Goal: Task Accomplishment & Management: Manage account settings

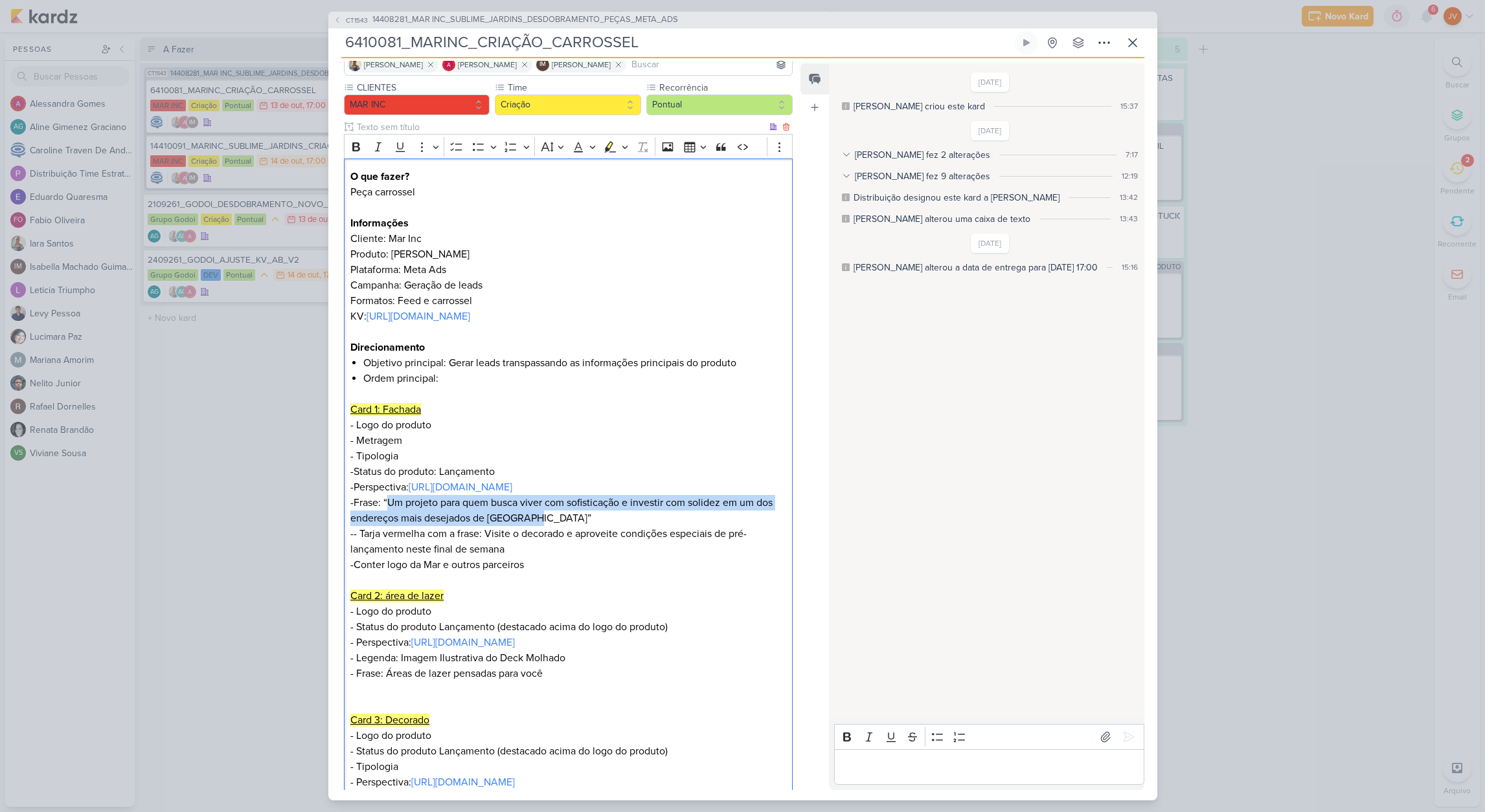
scroll to position [287, 0]
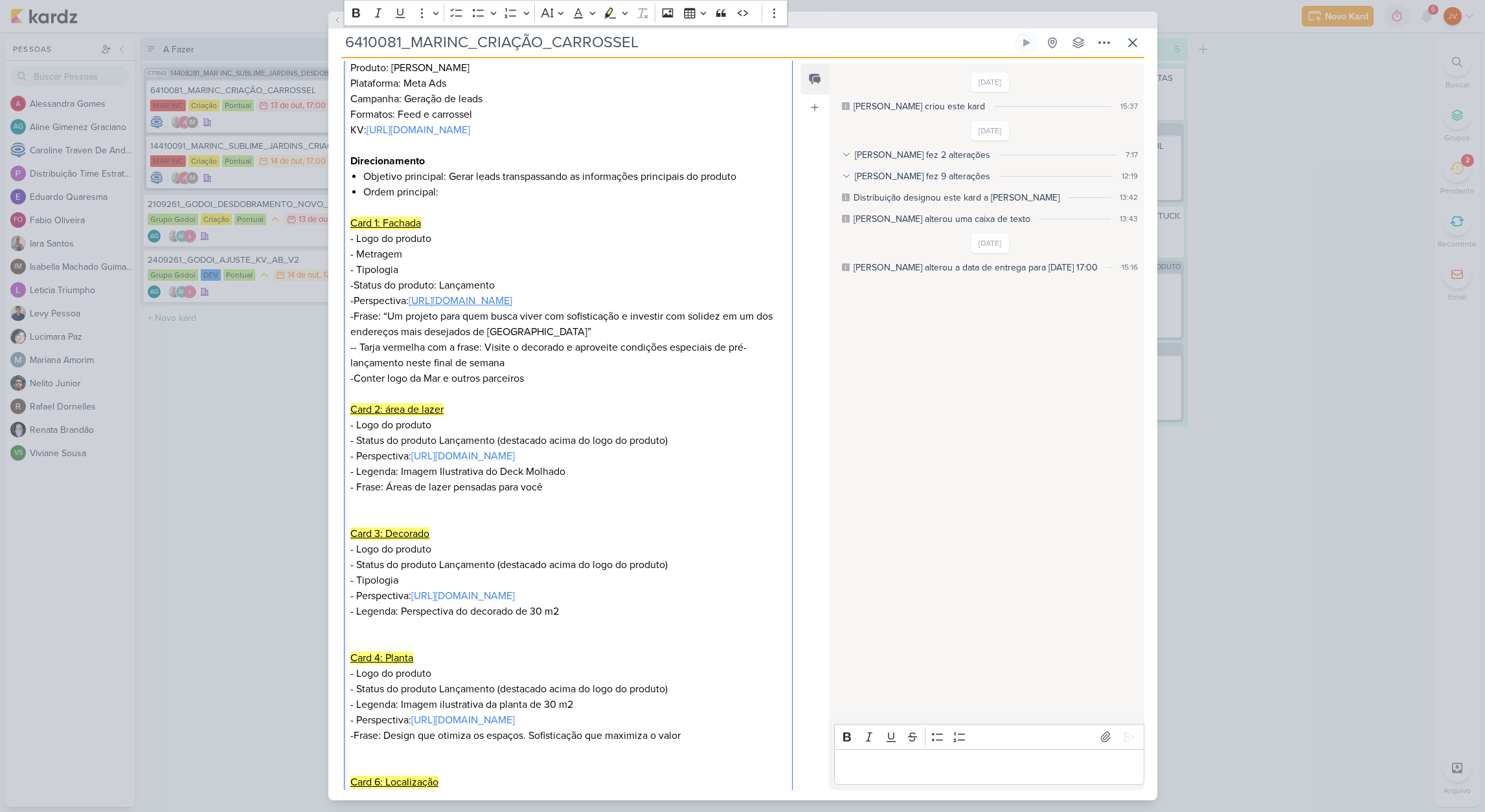
click at [512, 301] on link "[URL][DOMAIN_NAME]" at bounding box center [461, 301] width 104 height 13
click at [611, 39] on input "6410081_MARINC_CRIAÇÃO_CARROSSEL" at bounding box center [676, 43] width 671 height 23
click at [611, 41] on input "6410081_MARINC_CRIAÇÃO_CARROSSEL" at bounding box center [676, 43] width 671 height 23
click at [611, 38] on input "6410081_MARINC_CRIAÇÃO_CARROSSEL" at bounding box center [676, 43] width 671 height 23
click at [515, 463] on link "[URL][DOMAIN_NAME]" at bounding box center [463, 455] width 104 height 13
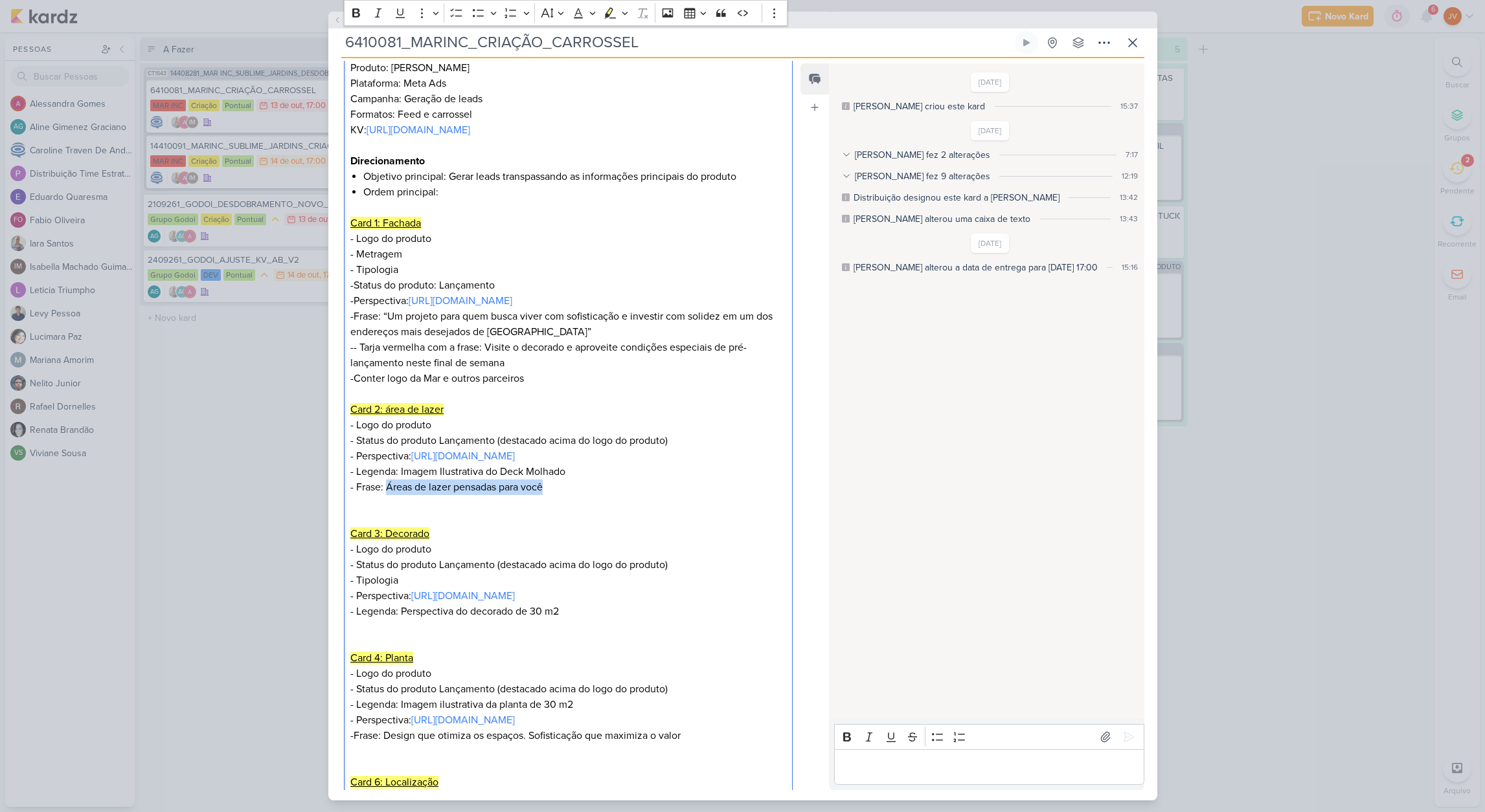
drag, startPoint x: 547, startPoint y: 517, endPoint x: 385, endPoint y: 521, distance: 162.0
click at [386, 495] on p "- Frase: Áreas de lazer pensadas para você" at bounding box center [568, 487] width 436 height 16
copy p "Áreas de lazer pensadas para você"
drag, startPoint x: 568, startPoint y: 501, endPoint x: 402, endPoint y: 506, distance: 166.1
click at [401, 480] on p "-Frase: “Um projeto para quem busca viver com sofisticação e investir com solid…" at bounding box center [568, 394] width 436 height 171
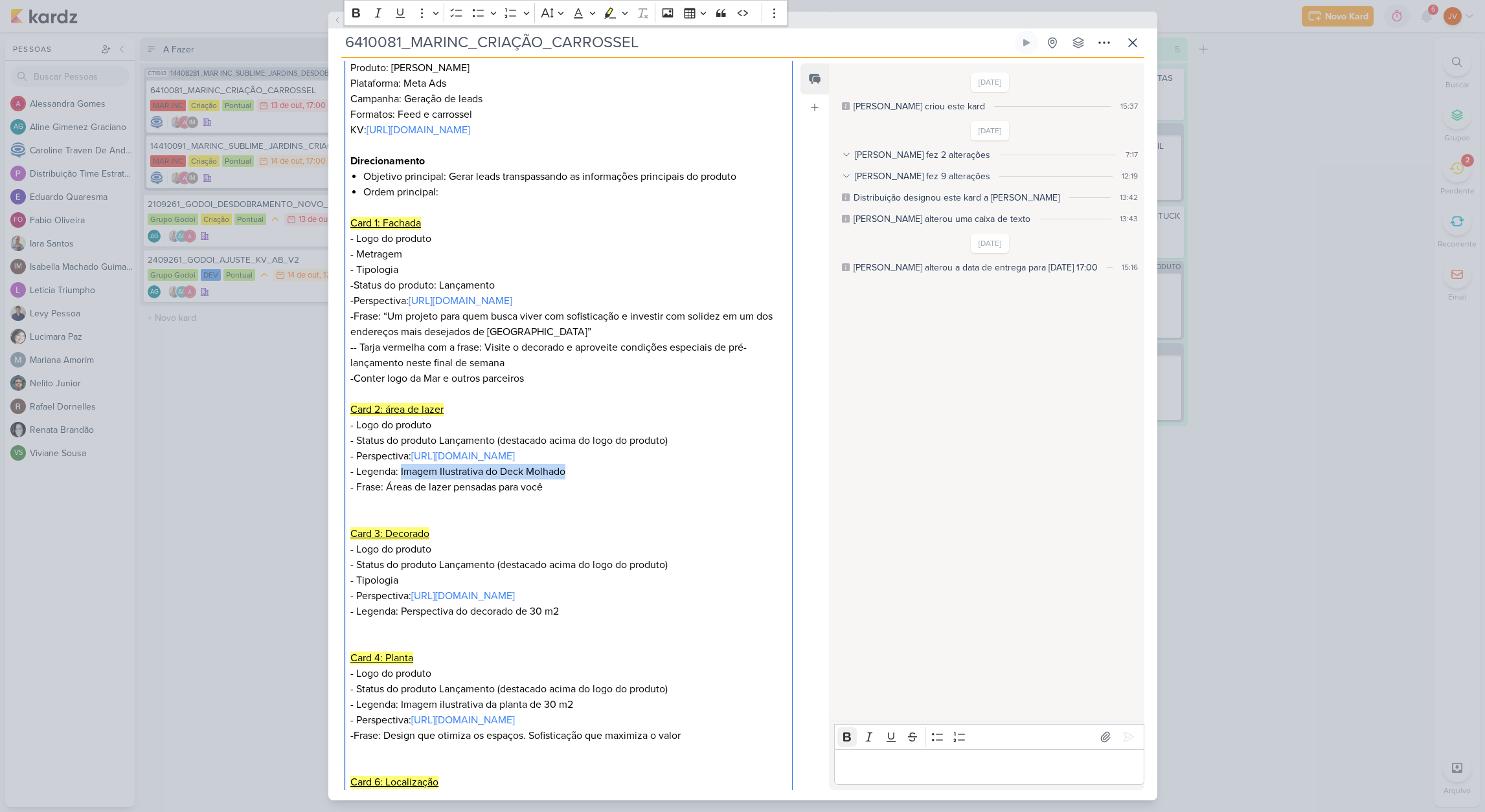
copy p "Imagem Ilustrativa do Deck Molhado"
click at [515, 603] on link "[URL][DOMAIN_NAME]" at bounding box center [463, 595] width 104 height 13
drag, startPoint x: 565, startPoint y: 657, endPoint x: 401, endPoint y: 655, distance: 164.0
click at [401, 619] on p "- Legenda: Perspectiva do decorado de 30 m2" at bounding box center [568, 611] width 436 height 16
copy p "Perspectiva do decorado de 30 m2"
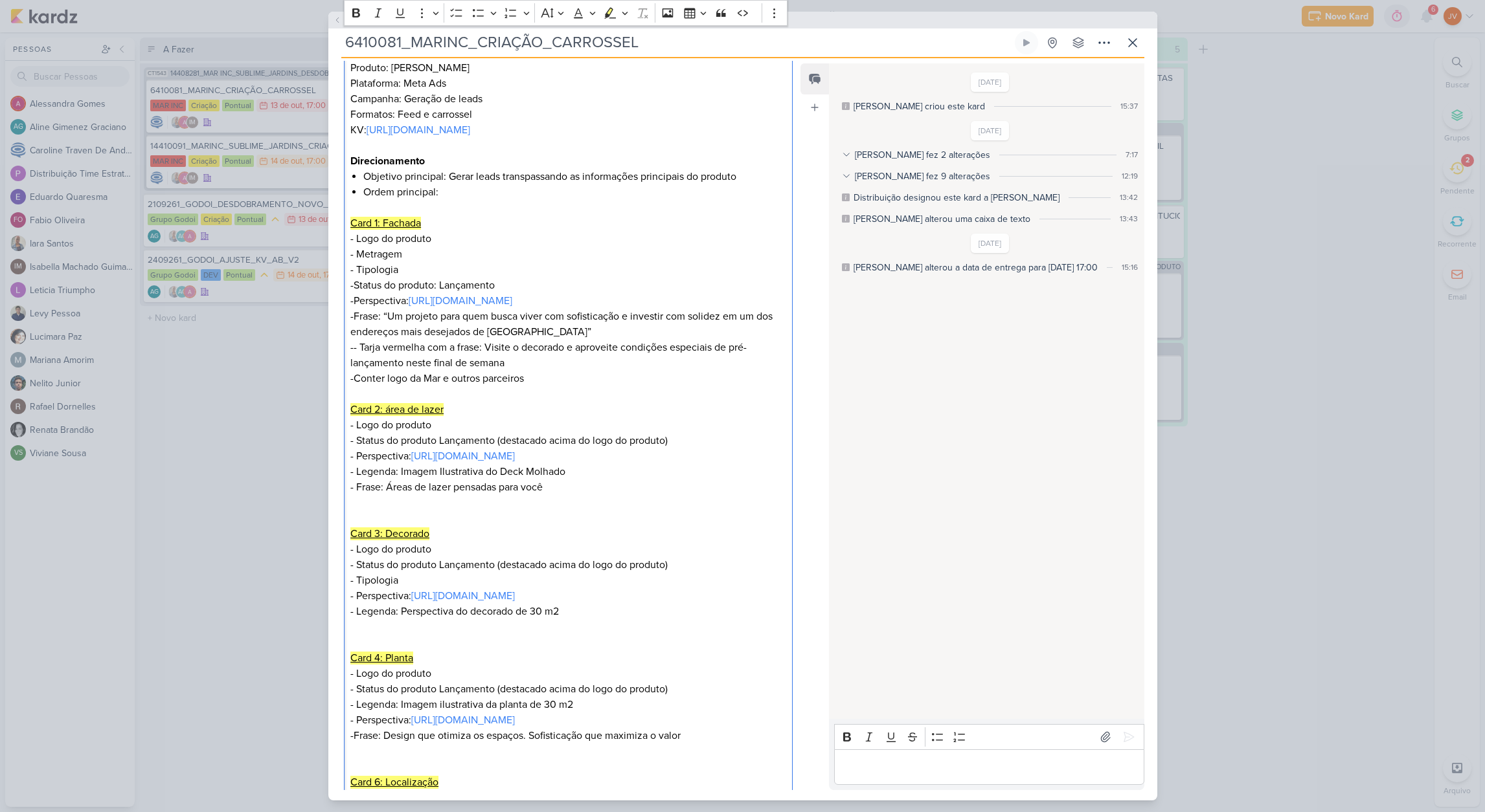
click at [430, 635] on p "Editor editing area: main" at bounding box center [568, 627] width 436 height 16
click at [1137, 39] on icon at bounding box center [1132, 43] width 16 height 16
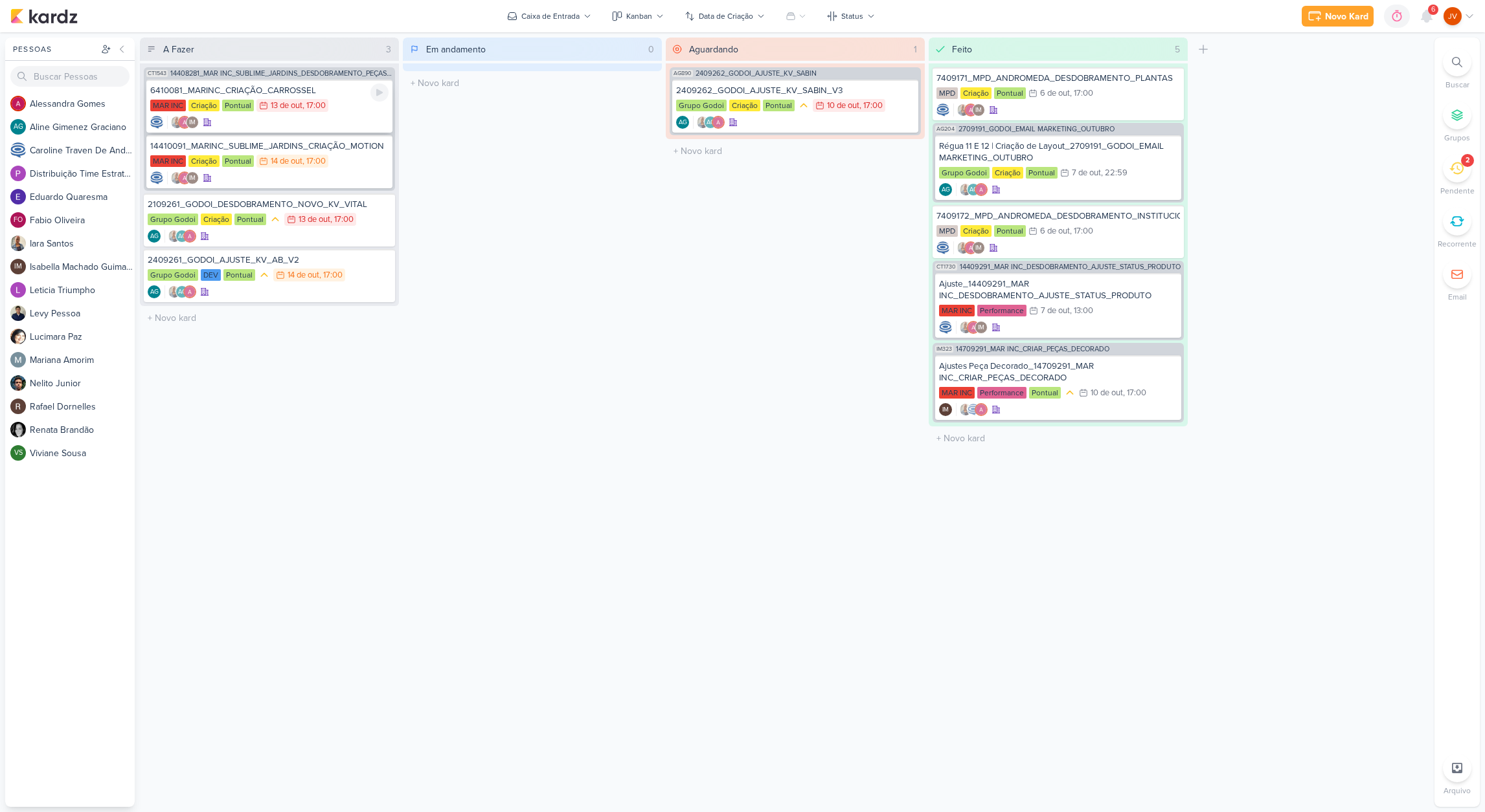
click at [296, 95] on div "6410081_MARINC_CRIAÇÃO_CARROSSEL" at bounding box center [269, 90] width 238 height 12
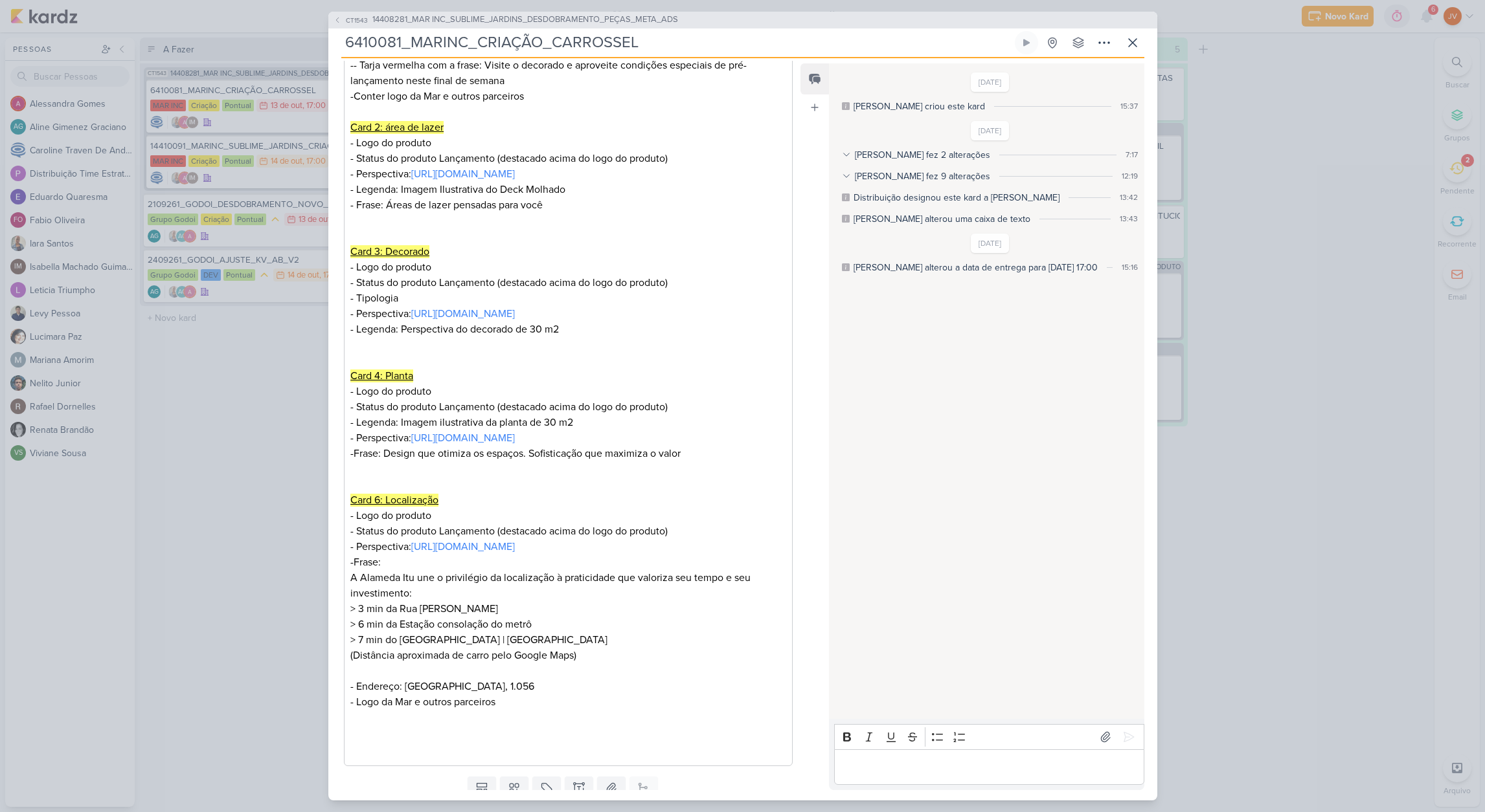
scroll to position [647, 0]
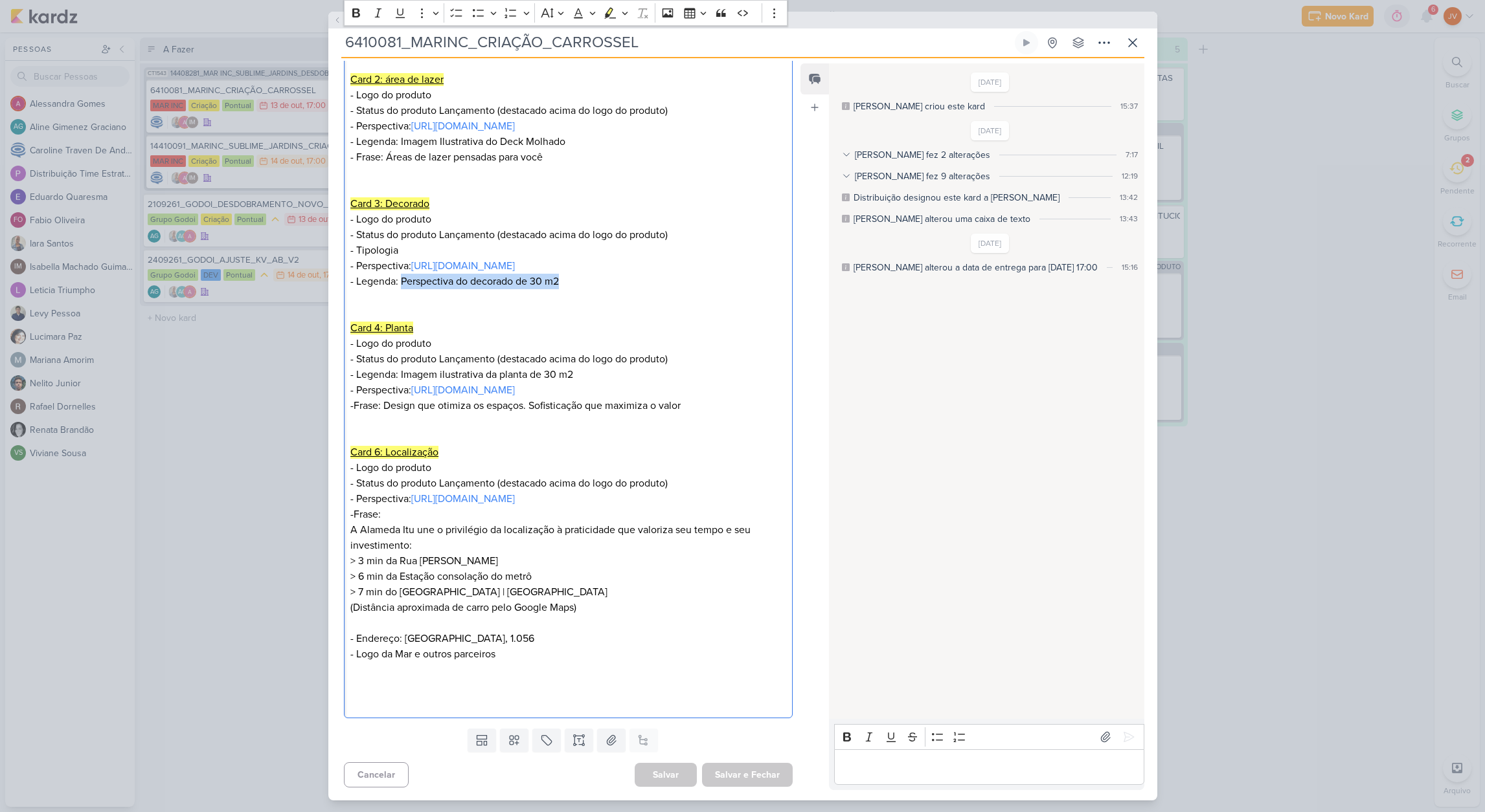
drag, startPoint x: 558, startPoint y: 299, endPoint x: 404, endPoint y: 301, distance: 154.0
click at [404, 290] on p "- Legenda: Perspectiva do decorado de 30 m2" at bounding box center [568, 281] width 436 height 16
copy p "Perspectiva do decorado de 30 m2"
click at [515, 397] on link "[URL][DOMAIN_NAME]" at bounding box center [463, 389] width 104 height 13
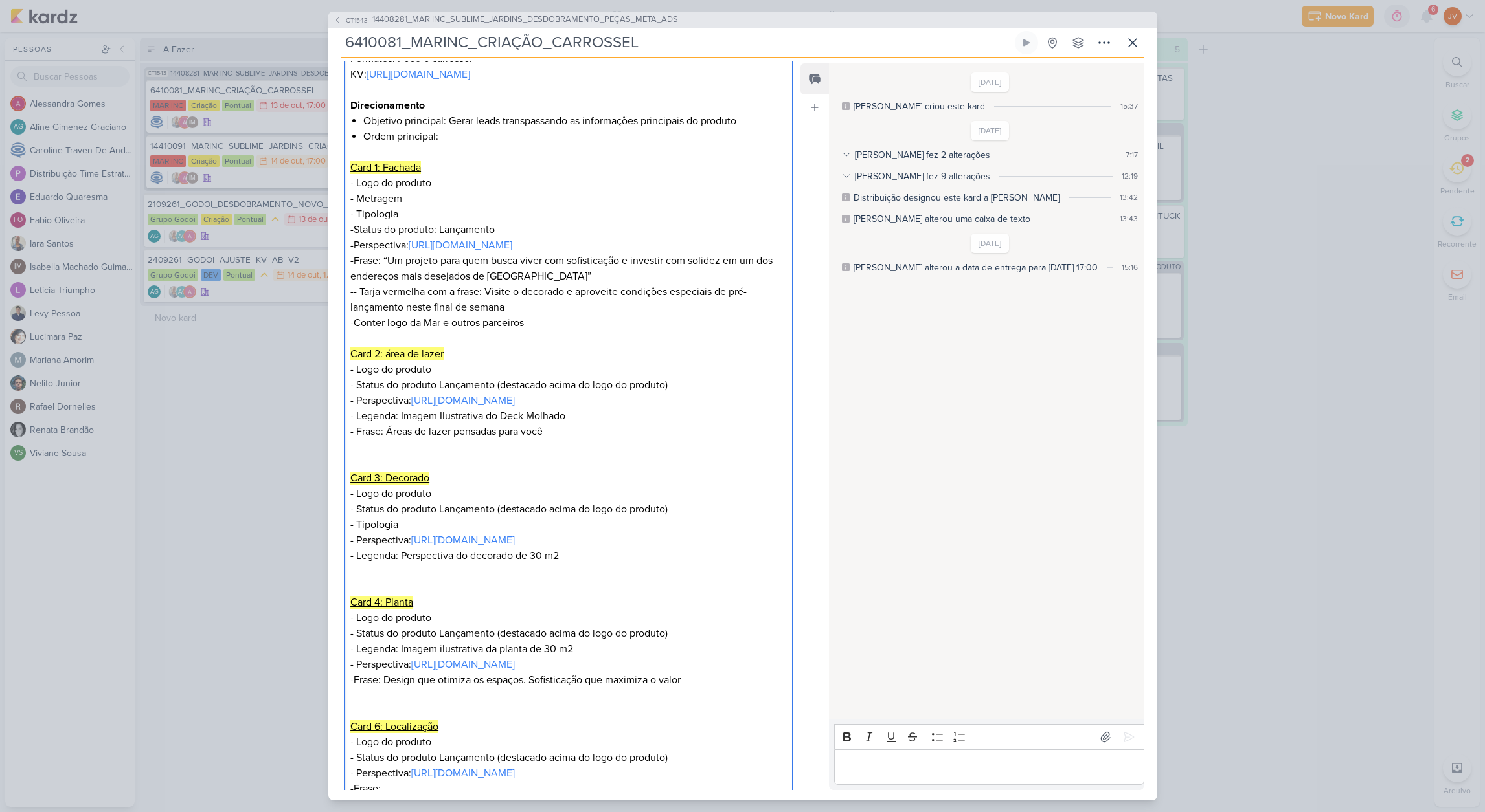
scroll to position [395, 0]
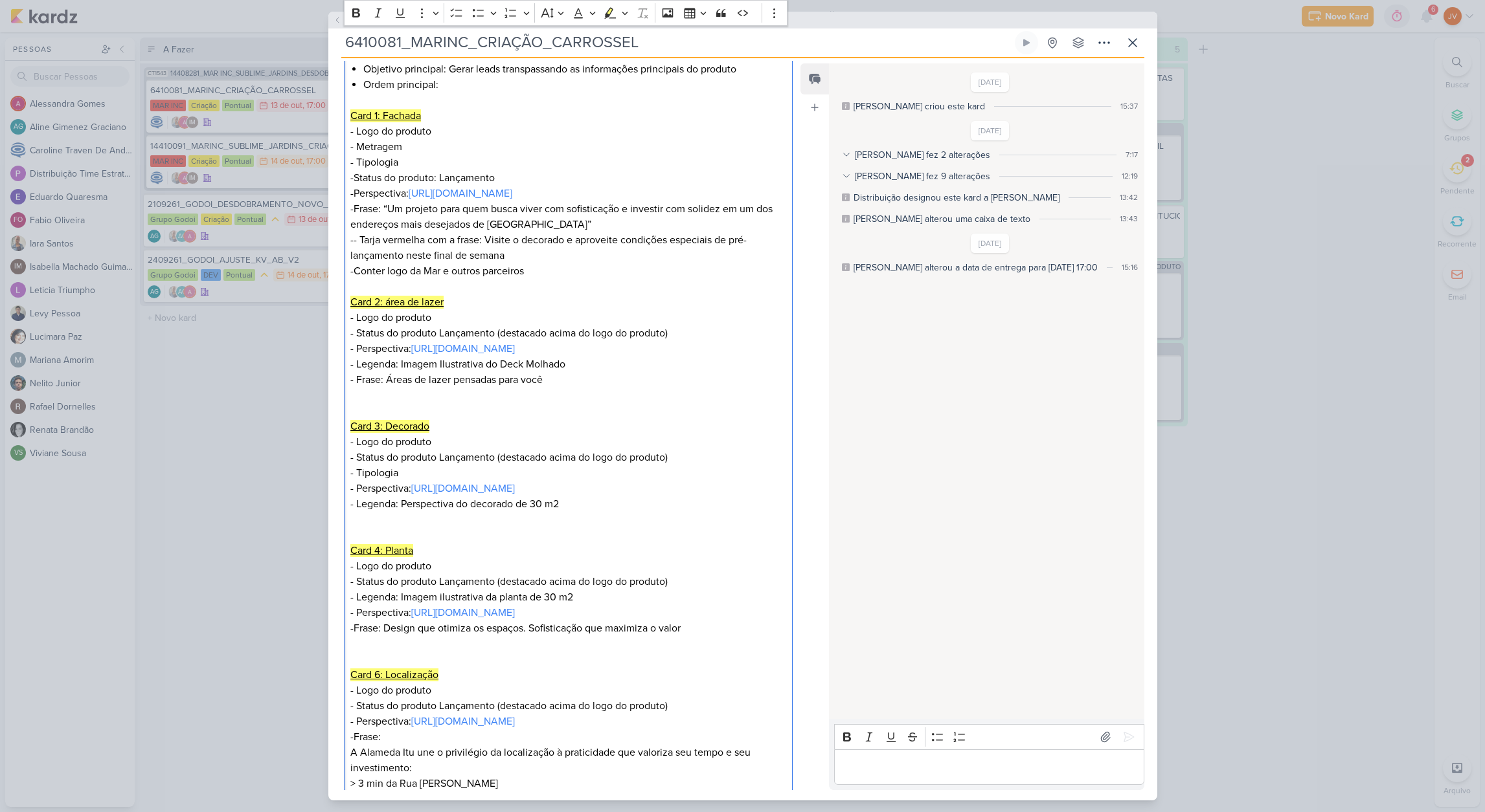
drag, startPoint x: 686, startPoint y: 676, endPoint x: 384, endPoint y: 675, distance: 302.0
click at [384, 651] on p "-Frase: Design que otimiza os espaços. Sofisticação que maximiza o valor" at bounding box center [568, 635] width 436 height 31
copy p "Design que otimiza os espaços. Sofisticação que maximiza o valor"
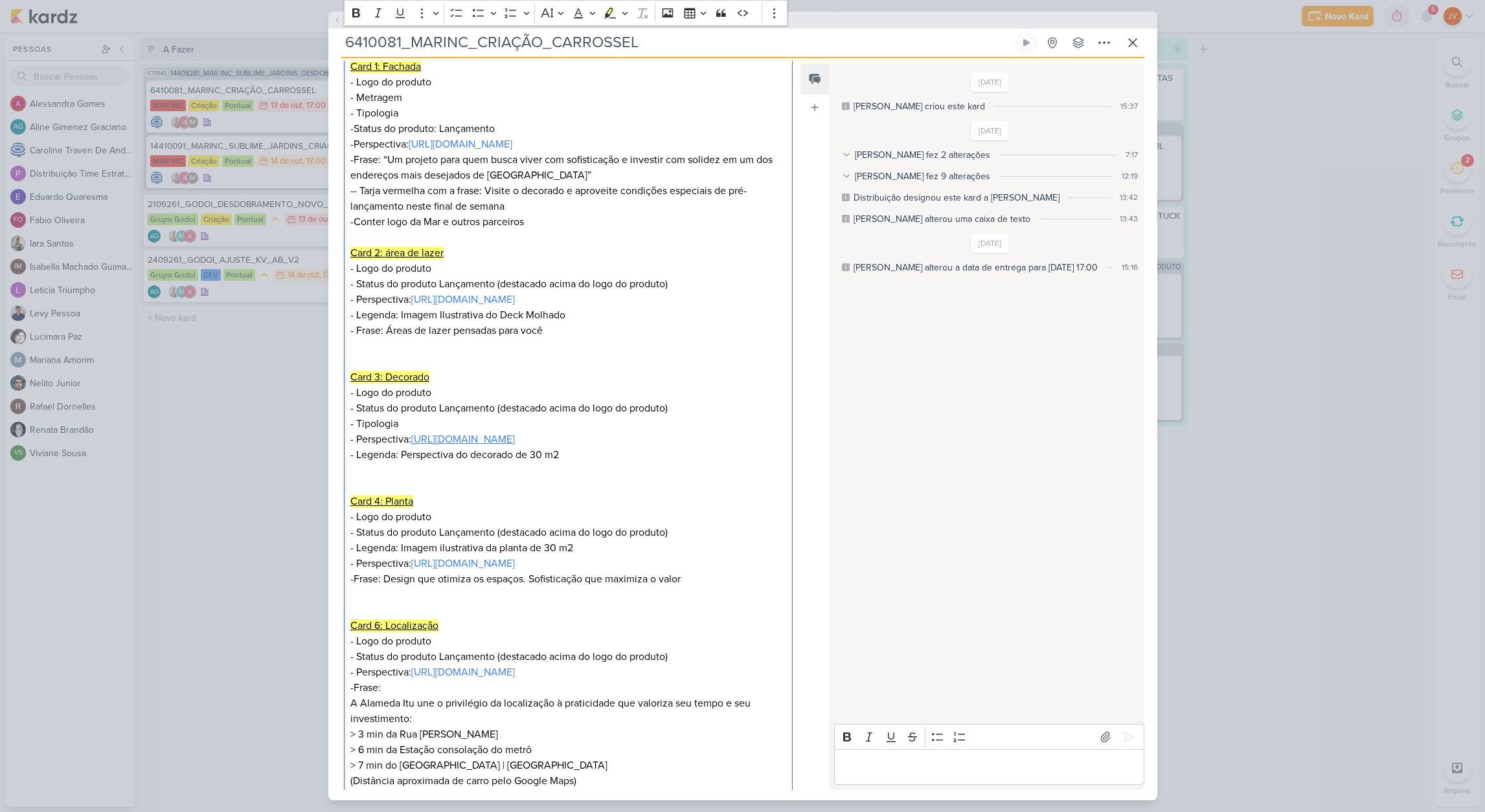
scroll to position [496, 0]
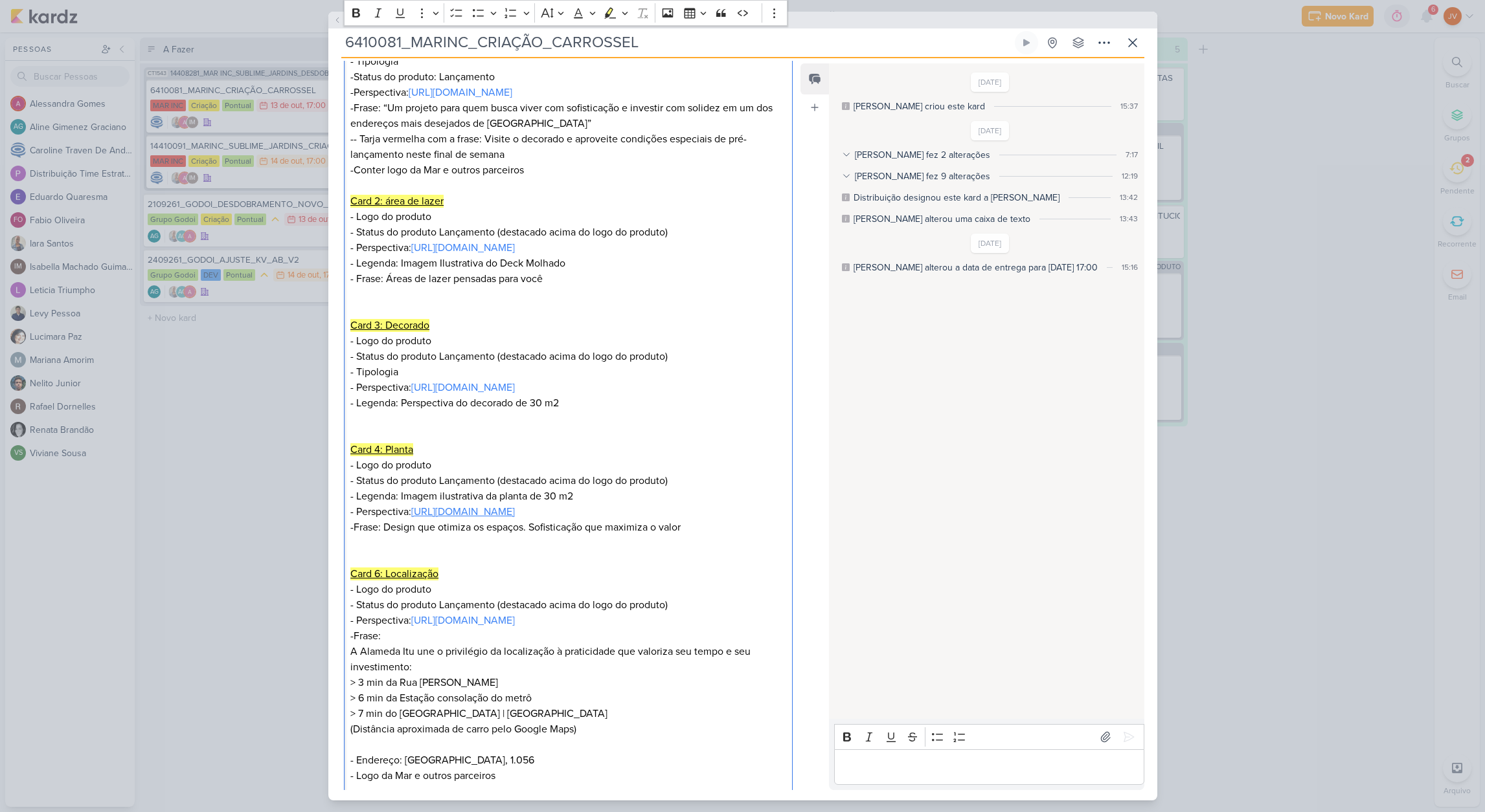
click at [515, 518] on link "[URL][DOMAIN_NAME]" at bounding box center [463, 511] width 104 height 13
drag, startPoint x: 688, startPoint y: 573, endPoint x: 389, endPoint y: 576, distance: 299.0
click at [389, 551] on p "-Frase: Design que otimiza os espaços. Sofisticação que maximiza o valor" at bounding box center [568, 535] width 436 height 31
drag, startPoint x: 574, startPoint y: 546, endPoint x: 402, endPoint y: 537, distance: 172.2
click at [402, 520] on p "- Status do produto Lançamento (destacado acima do logo do produto) - Legenda: …" at bounding box center [568, 496] width 436 height 47
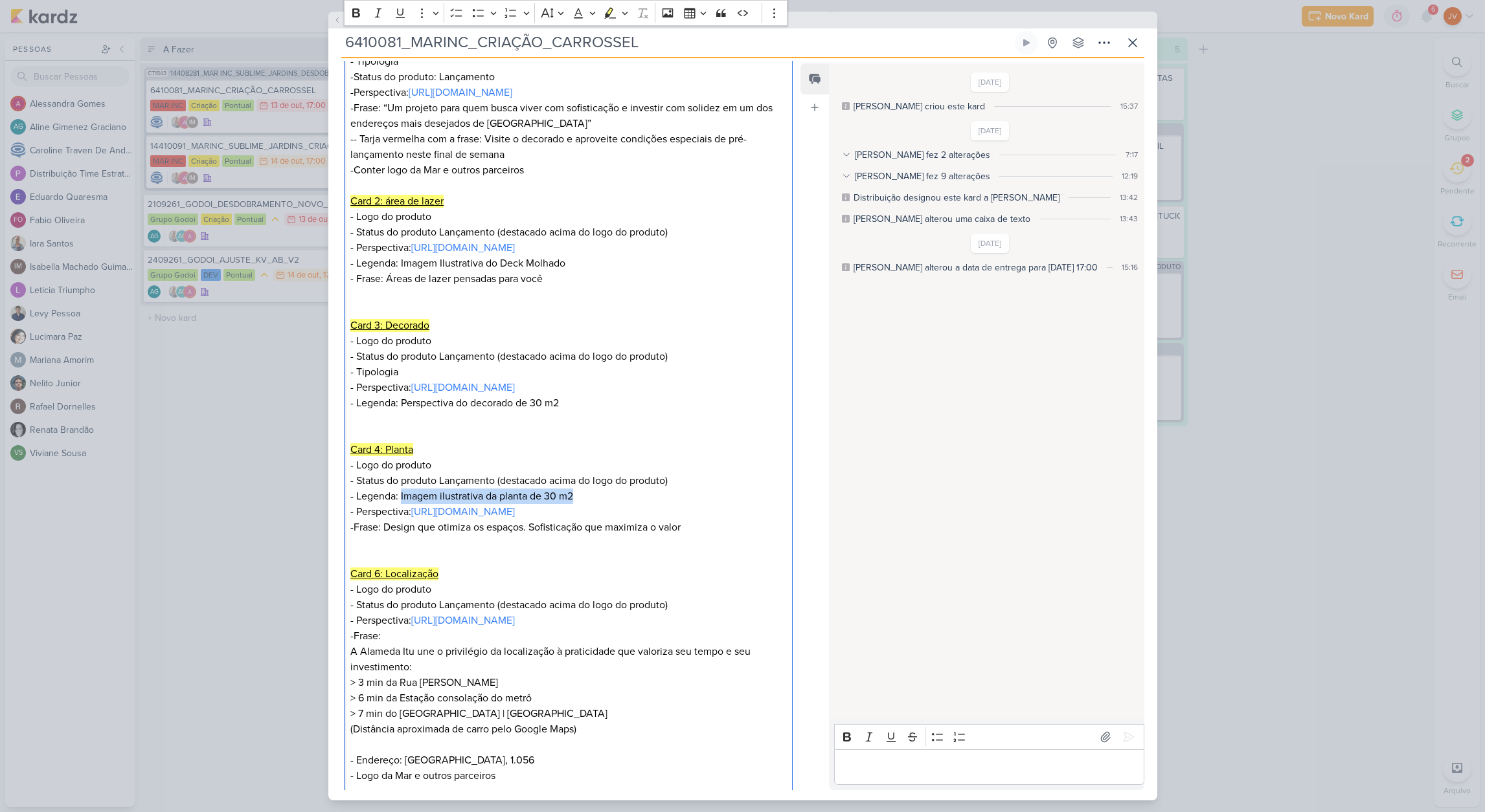
copy p "Imagem ilustrativa da planta de 30 m2"
click at [515, 627] on link "[URL][DOMAIN_NAME]" at bounding box center [463, 620] width 104 height 13
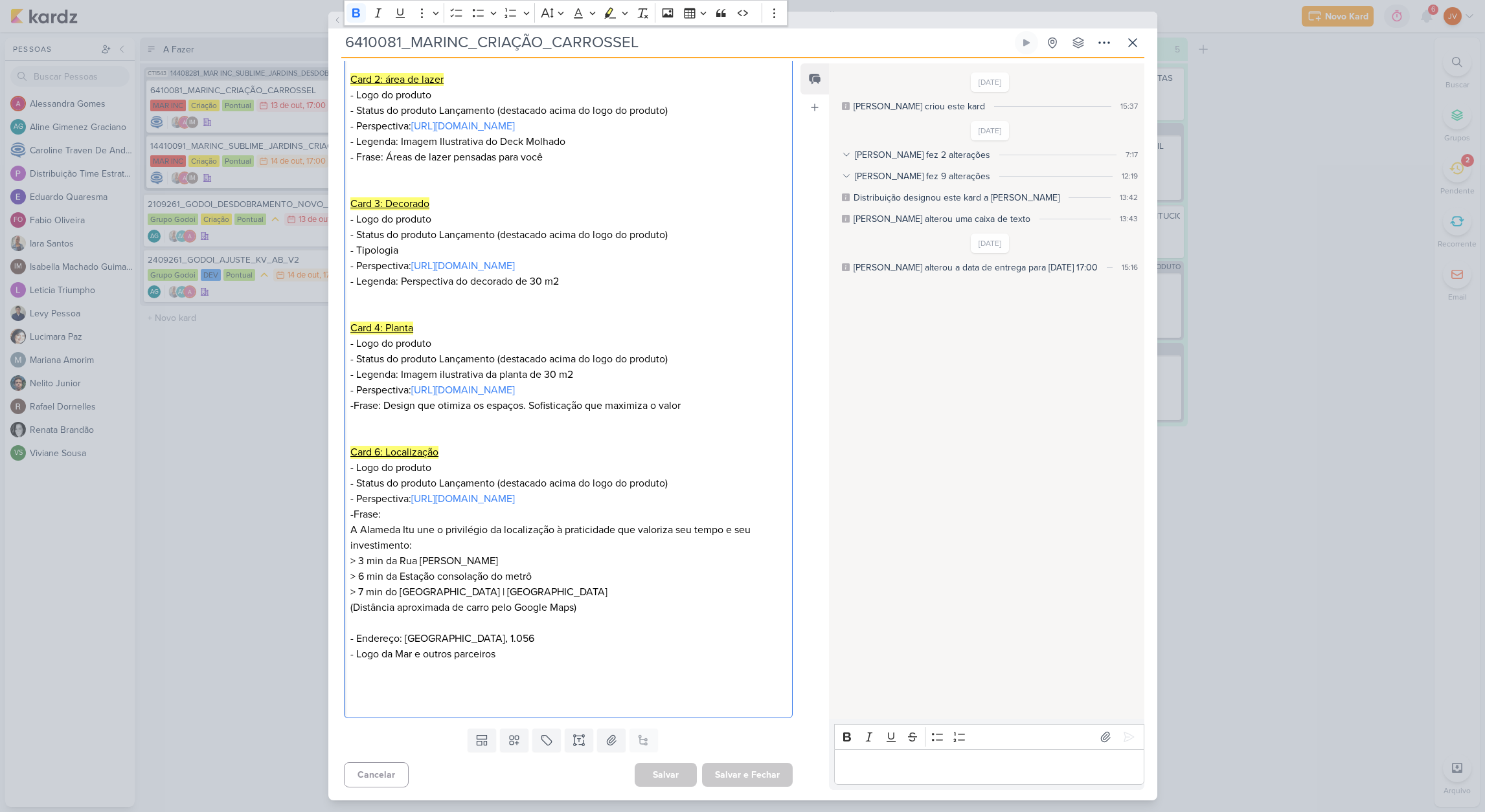
scroll to position [680, 0]
drag, startPoint x: 412, startPoint y: 543, endPoint x: 350, endPoint y: 531, distance: 63.2
click at [347, 531] on div "O que fazer? Peça carrossel Informações Cliente: Mar Inc Produto: Sublime Jardi…" at bounding box center [568, 180] width 450 height 1077
copy p "A Alameda Itu une o privilégio da localização à praticidade que valoriza seu te…"
drag, startPoint x: 554, startPoint y: 591, endPoint x: 345, endPoint y: 561, distance: 211.1
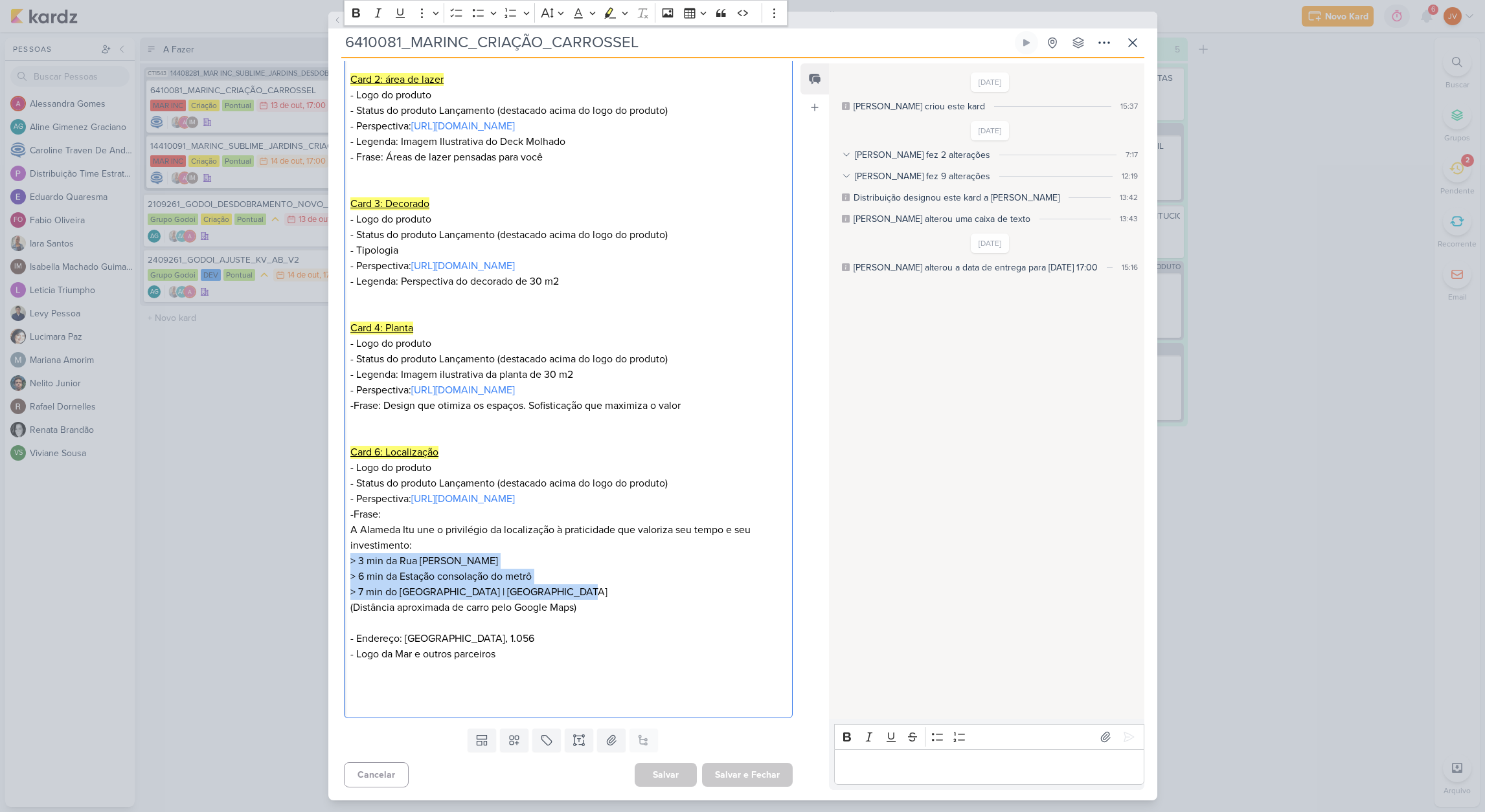
click at [345, 559] on div "O que fazer? Peça carrossel Informações Cliente: Mar Inc Produto: Sublime Jardi…" at bounding box center [568, 180] width 450 height 1077
copy div "> 3 min da [GEOGRAPHIC_DATA][PERSON_NAME] > 6 min da [GEOGRAPHIC_DATA] do metrô…"
drag, startPoint x: 585, startPoint y: 609, endPoint x: 330, endPoint y: 604, distance: 255.0
click at [325, 602] on div "CT1543 14408281_MAR INC_SUBLIME_JARDINS_DESDOBRAMENTO_PEÇAS_META_ADS 6410081_MA…" at bounding box center [742, 406] width 1485 height 812
drag, startPoint x: 589, startPoint y: 611, endPoint x: 572, endPoint y: 607, distance: 17.5
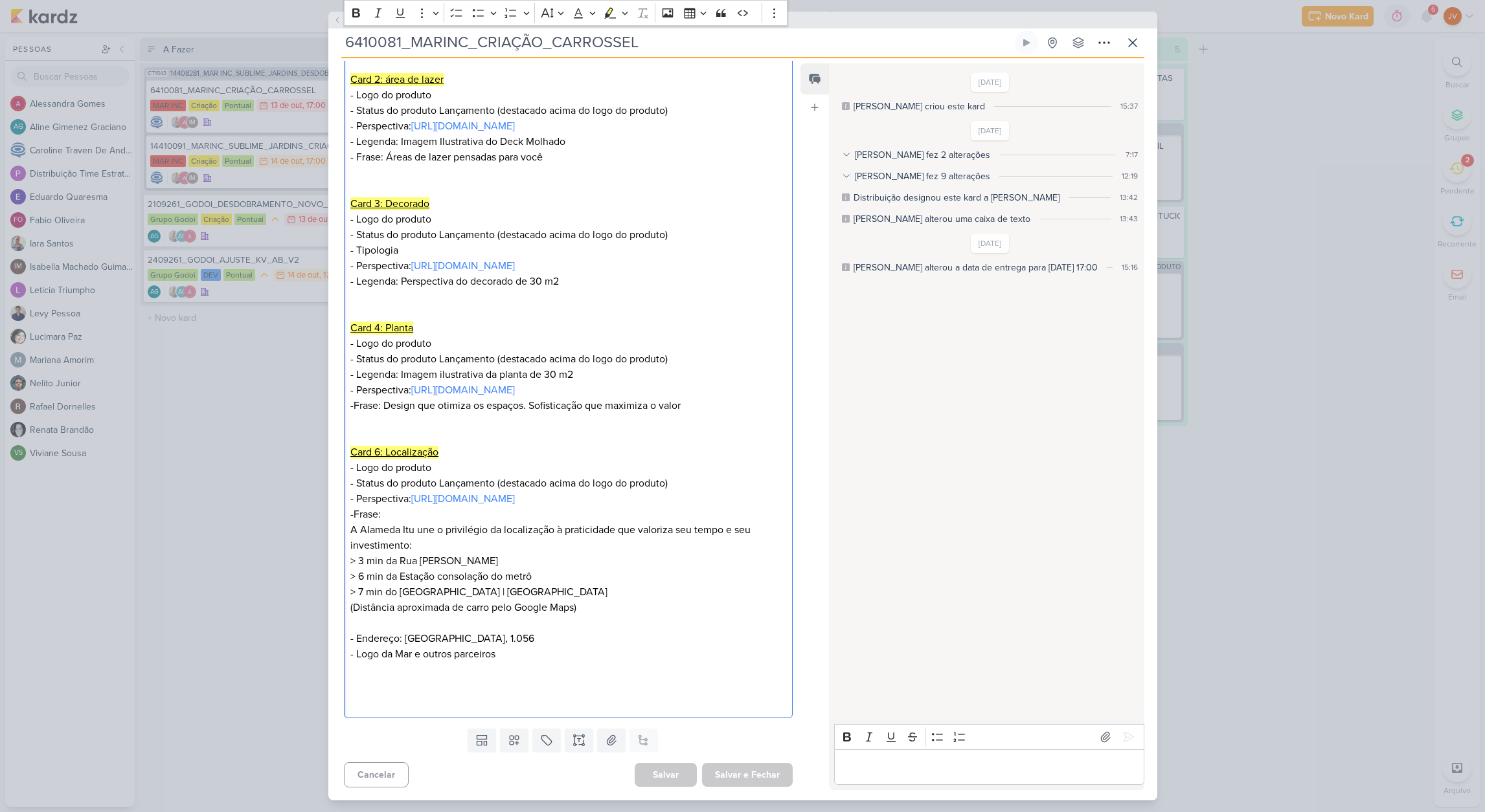
click at [580, 608] on p "> 6 min da Estação consolação do metrô > 7 min do [GEOGRAPHIC_DATA] | [GEOGRAPH…" at bounding box center [568, 593] width 436 height 47
drag, startPoint x: 355, startPoint y: 609, endPoint x: 574, endPoint y: 606, distance: 219.0
click at [575, 608] on p "> 6 min da Estação consolação do metrô > 7 min do [GEOGRAPHIC_DATA] | [GEOGRAPH…" at bounding box center [568, 593] width 436 height 47
copy p "Distância aproximada de carro pelo Google Maps"
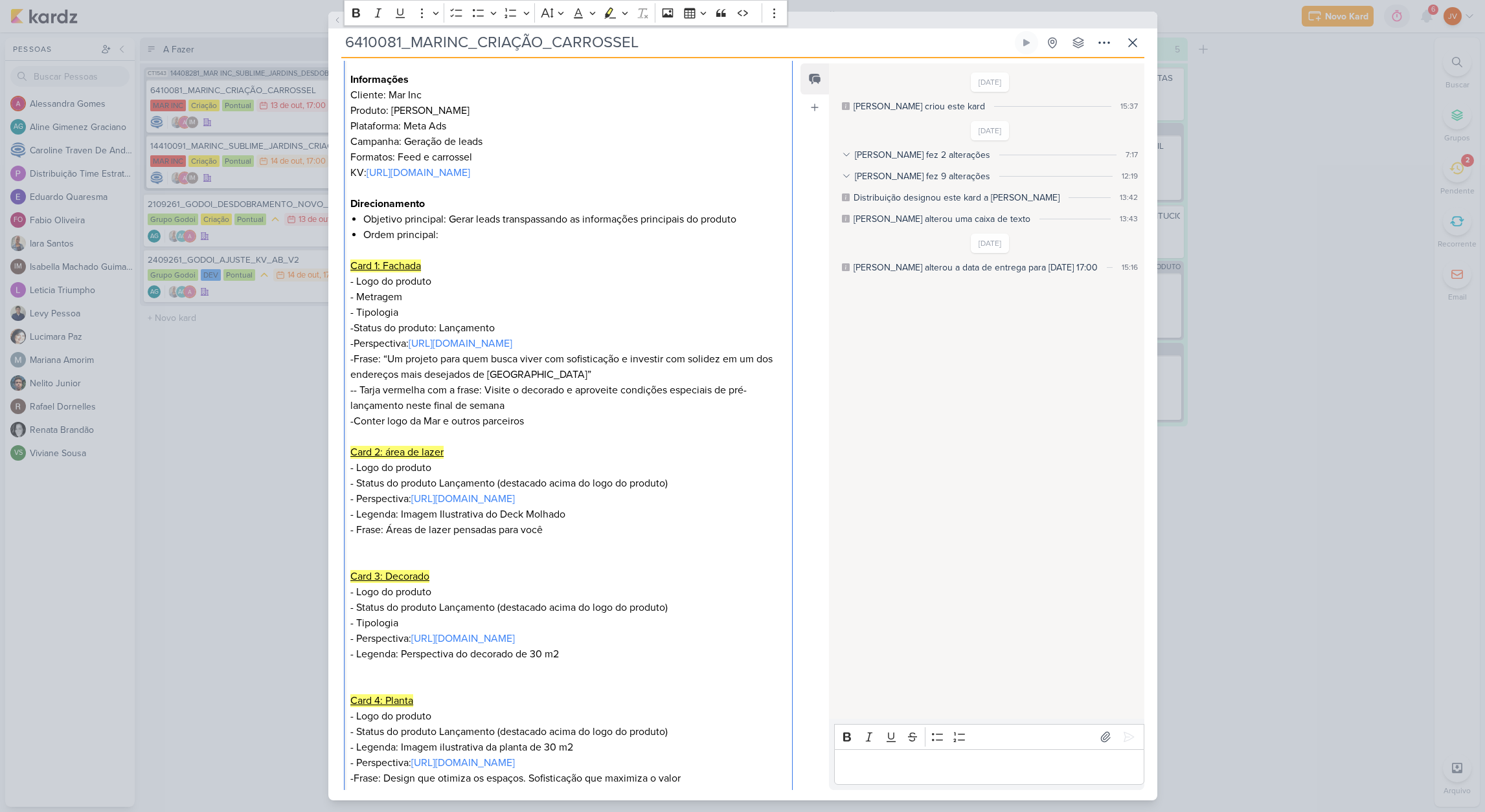
scroll to position [0, 0]
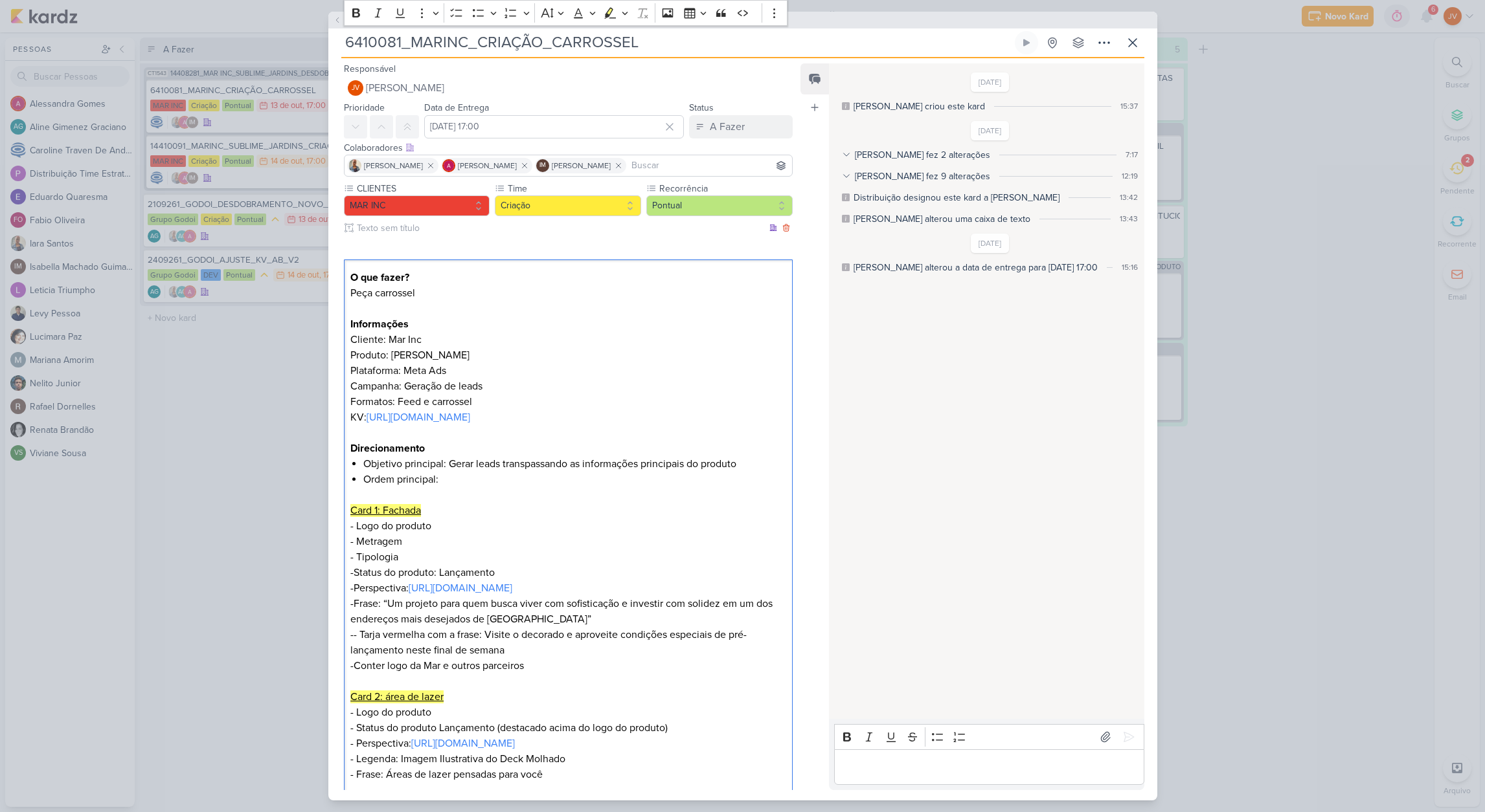
drag, startPoint x: 520, startPoint y: 414, endPoint x: 779, endPoint y: 401, distance: 259.3
click at [470, 412] on link "[URL][DOMAIN_NAME]" at bounding box center [419, 417] width 104 height 13
click at [266, 403] on div "CT1543 14408281_MAR INC_SUBLIME_JARDINS_DESDOBRAMENTO_PEÇAS_META_ADS 6410081_MA…" at bounding box center [742, 406] width 1485 height 812
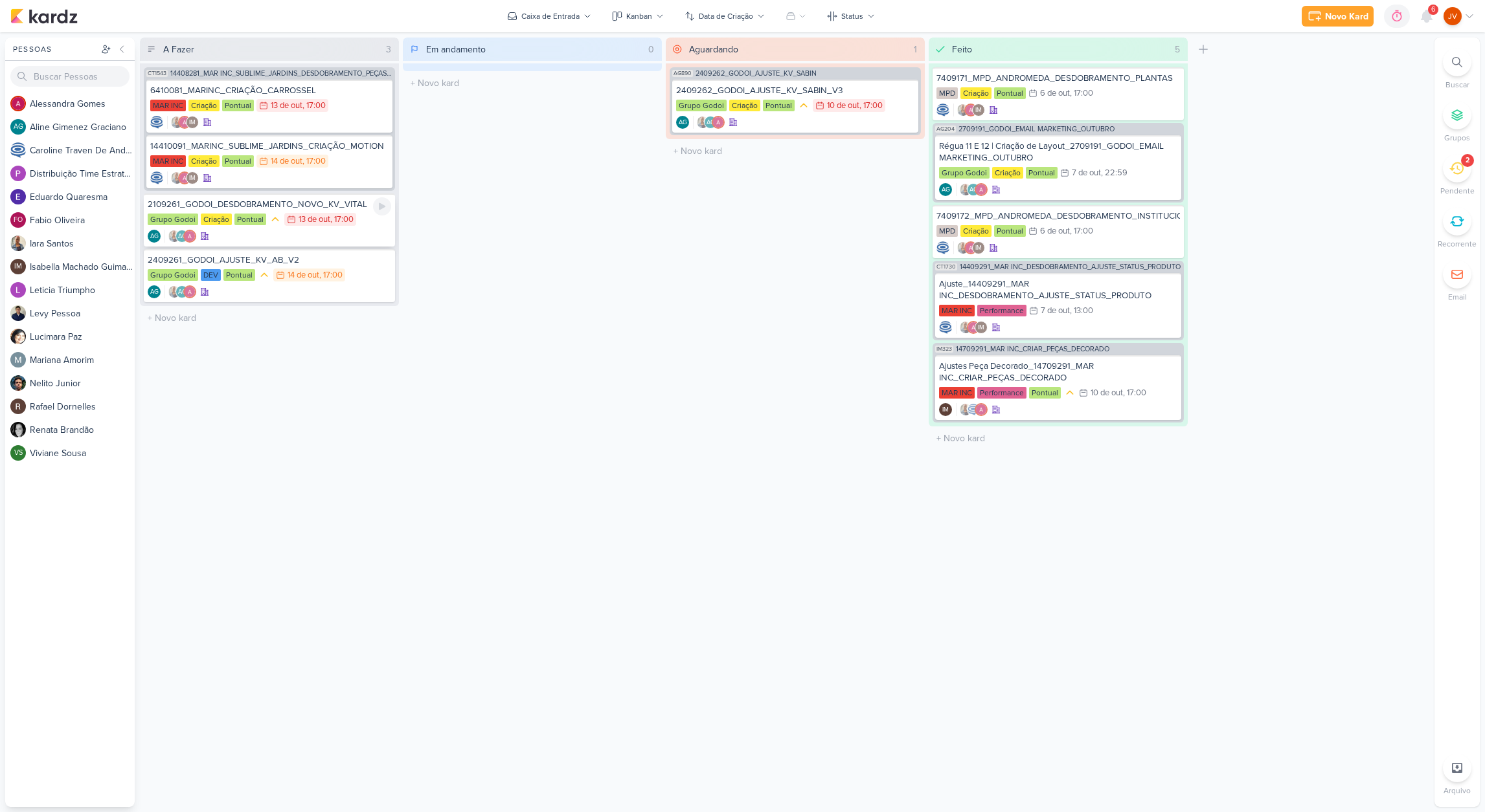
click at [326, 207] on div "2109261_GODOI_DESDOBRAMENTO_NOVO_KV_VITAL" at bounding box center [269, 204] width 244 height 12
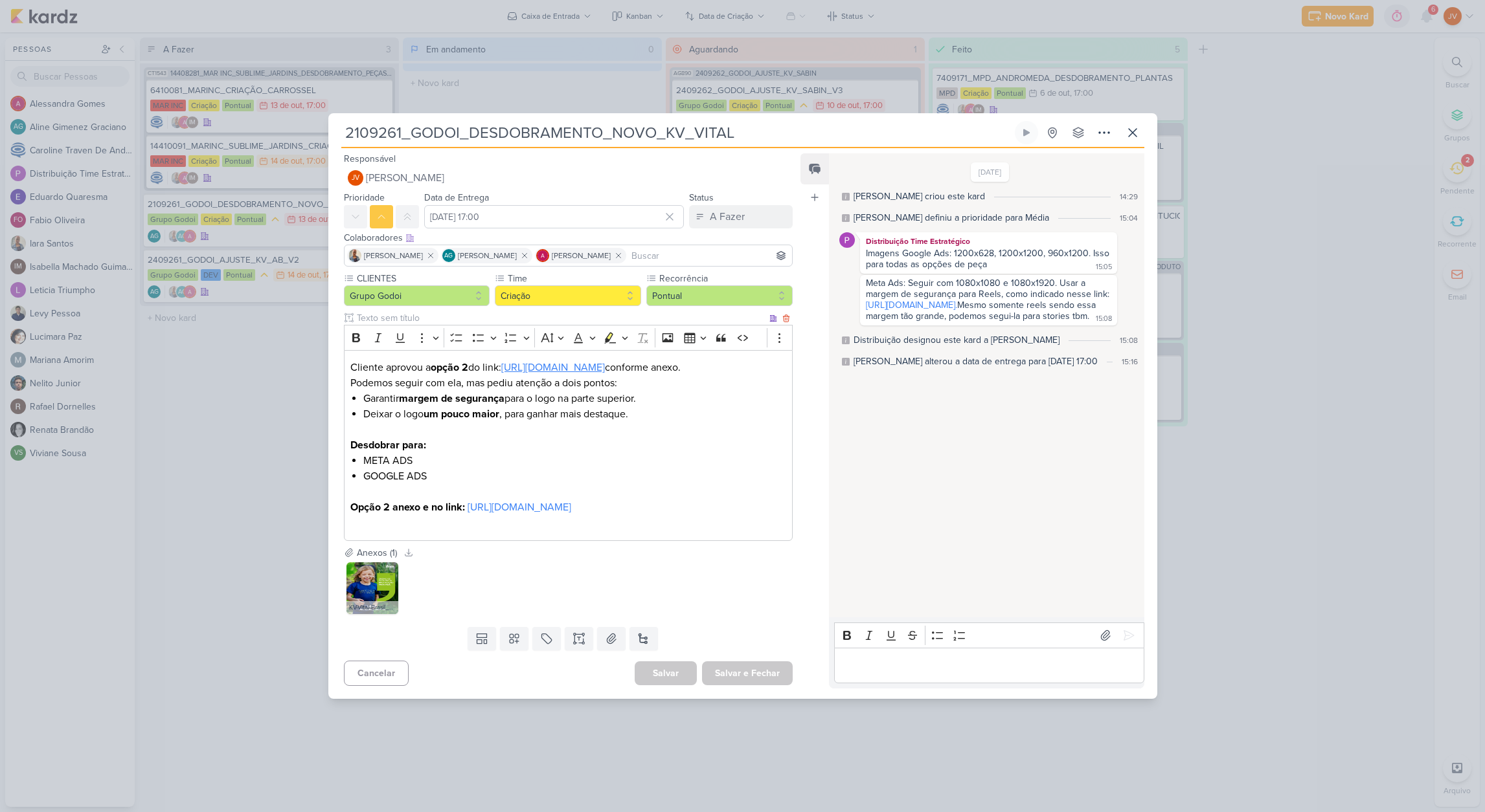
click at [556, 361] on link "[URL][DOMAIN_NAME]" at bounding box center [553, 367] width 104 height 13
click at [523, 361] on link "[URL][DOMAIN_NAME]" at bounding box center [553, 367] width 104 height 13
click at [507, 514] on link "[URL][DOMAIN_NAME]" at bounding box center [519, 506] width 104 height 13
click at [564, 514] on link "[URL][DOMAIN_NAME]" at bounding box center [519, 506] width 104 height 13
click at [369, 606] on img at bounding box center [373, 588] width 52 height 52
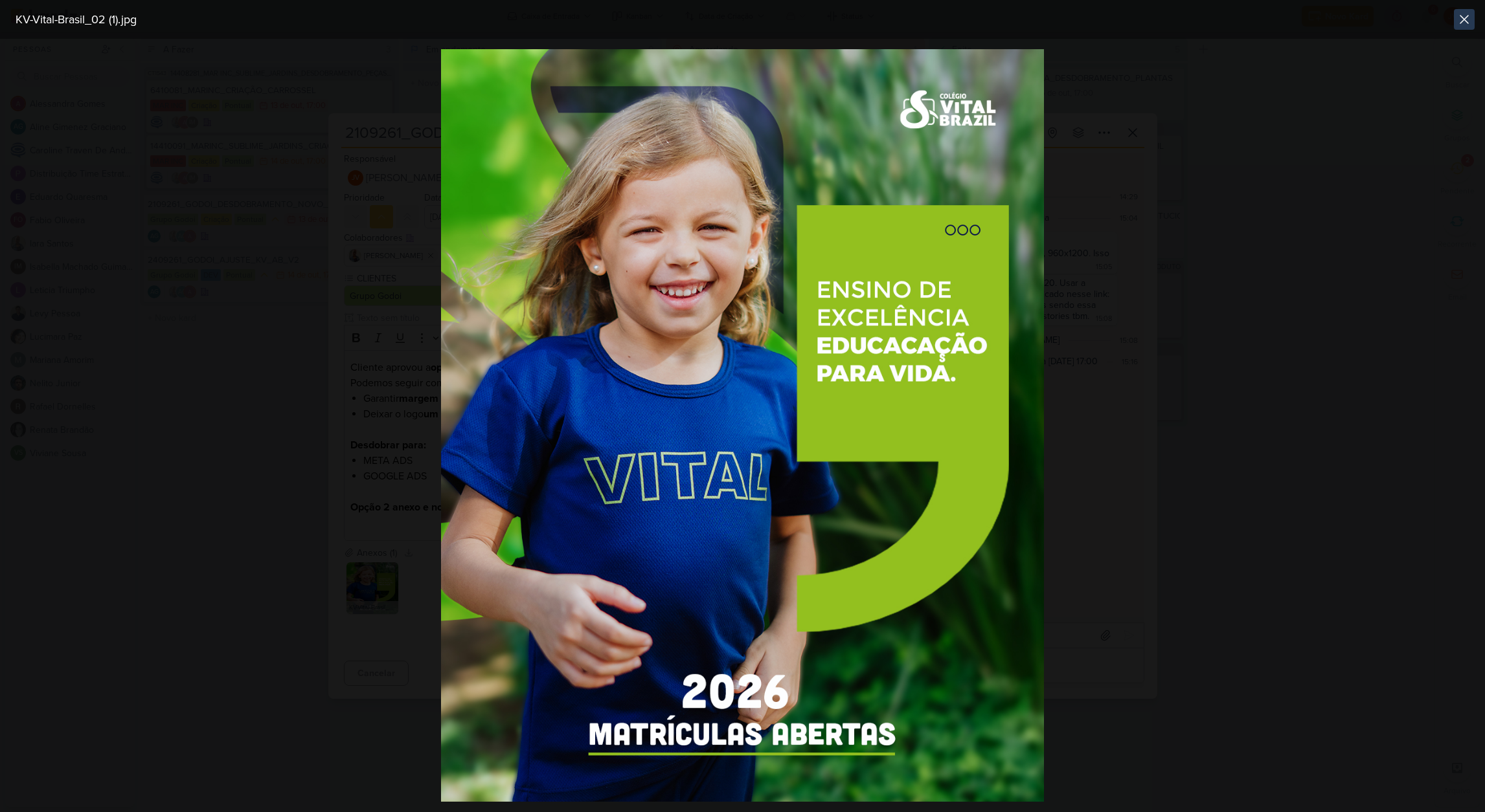
click at [1466, 22] on icon at bounding box center [1464, 19] width 16 height 16
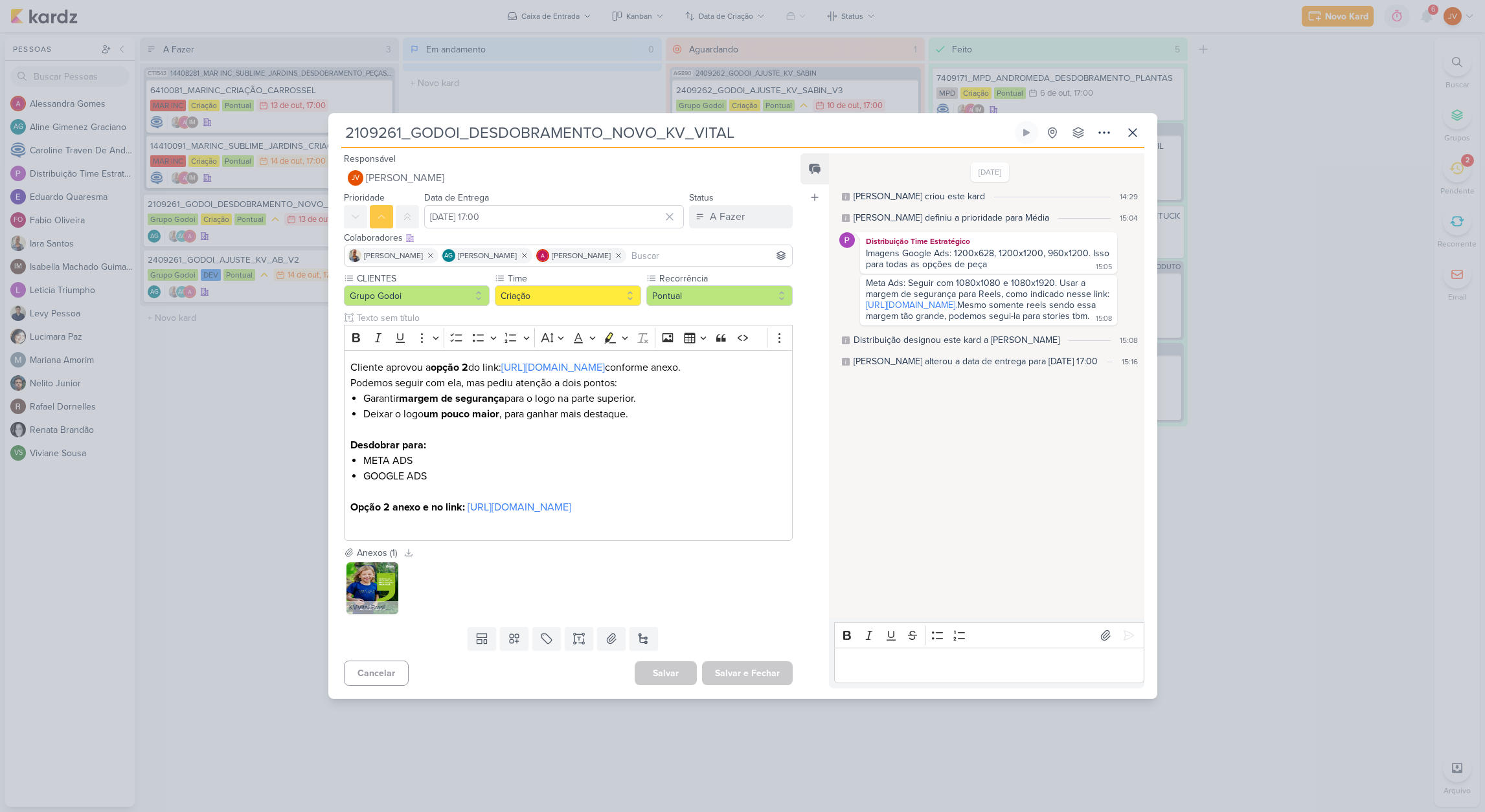
click at [729, 121] on input "2109261_GODOI_DESDOBRAMENTO_NOVO_KV_VITAL" at bounding box center [676, 133] width 671 height 23
click at [727, 121] on input "2109261_GODOI_DESDOBRAMENTO_NOVO_KV_VITAL" at bounding box center [676, 133] width 671 height 23
click at [741, 121] on input "2109261_GODOI_DESDOBRAMENTO_NOVO_KV_VITAL" at bounding box center [676, 133] width 671 height 23
click at [740, 121] on input "2109261_GODOI_DESDOBRAMENTO_NOVO_KV_VITAL" at bounding box center [676, 133] width 671 height 23
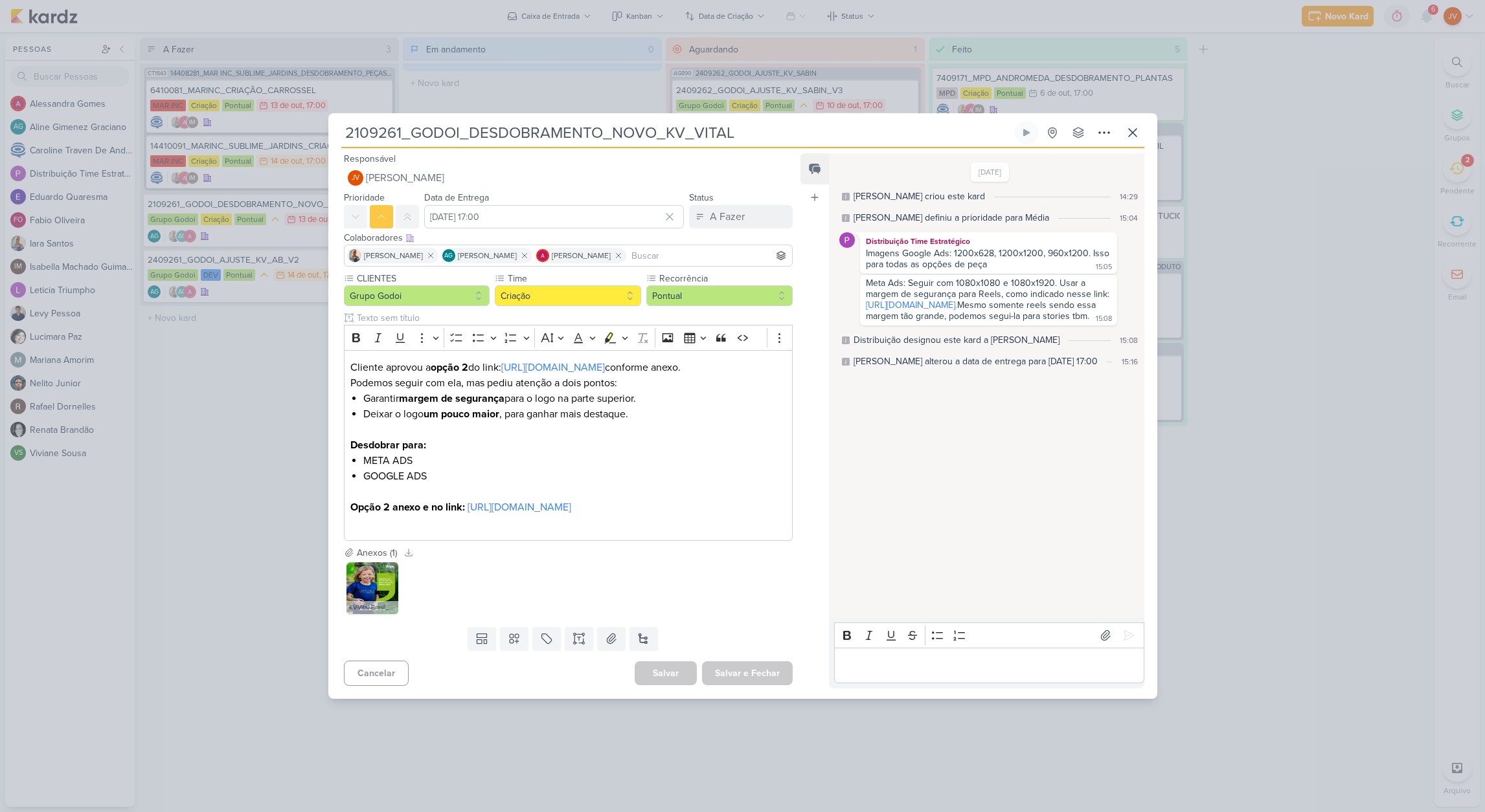
click at [740, 121] on input "2109261_GODOI_DESDOBRAMENTO_NOVO_KV_VITAL" at bounding box center [676, 133] width 671 height 23
click at [706, 121] on input "2109261_GODOI_DESDOBRAMENTO_NOVO_KV_VITAL" at bounding box center [676, 133] width 671 height 23
click at [895, 481] on div "[DATE] [PERSON_NAME] criou este kard 14:29 Aline definiu a prioridade para Médi…" at bounding box center [986, 386] width 313 height 463
click at [719, 121] on input "2109261_GODOI_DESDOBRAMENTO_NOVO_KV_VITAL" at bounding box center [676, 133] width 671 height 23
click at [719, 121] on input "2109261_GODOI_DESDOBRAMENTO_NOVO_KV_VITAL" at bounding box center [676, 133] width 671 height 23
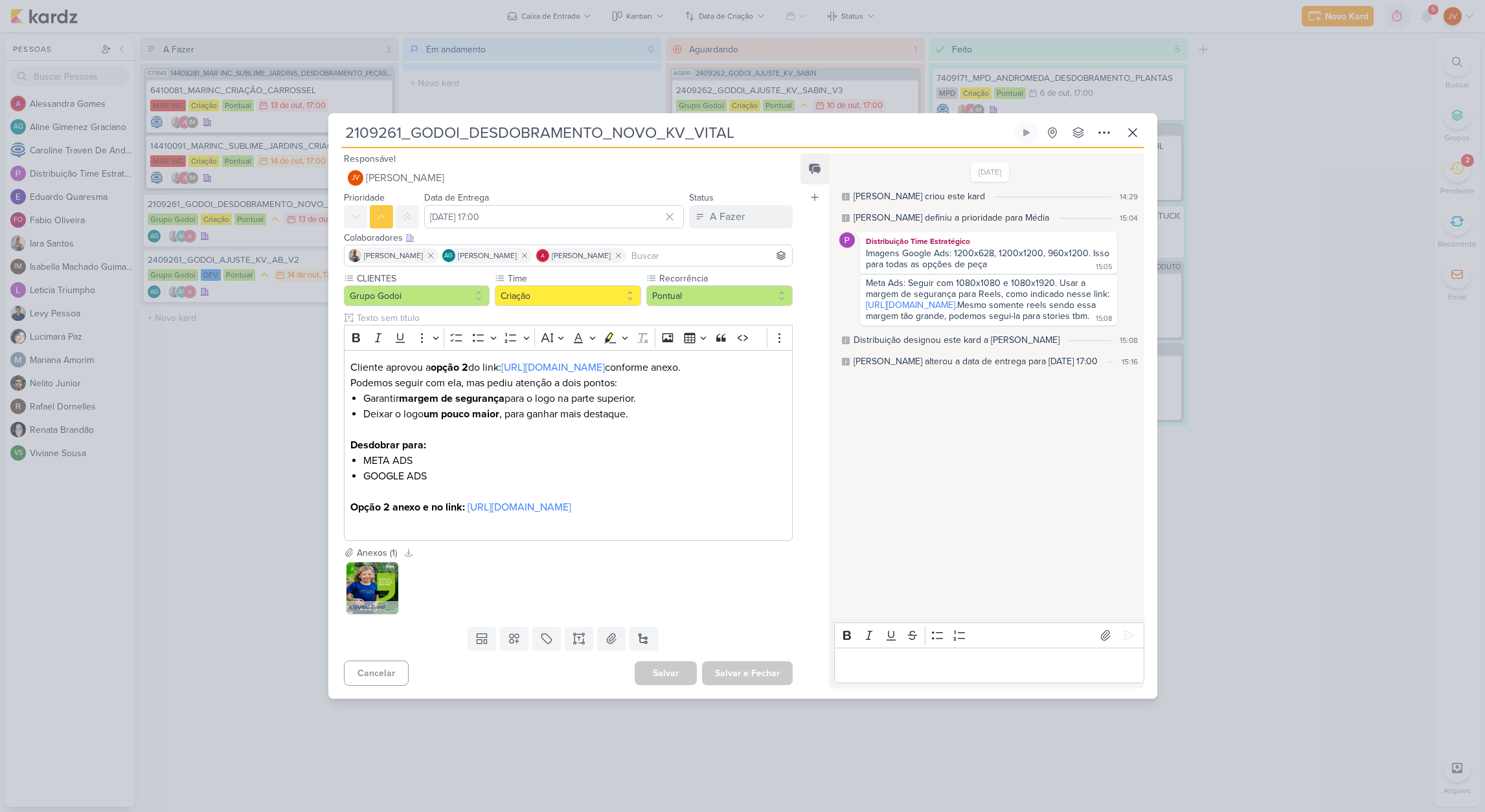
click at [718, 121] on input "2109261_GODOI_DESDOBRAMENTO_NOVO_KV_VITAL" at bounding box center [676, 133] width 671 height 23
click at [728, 121] on input "2109261_GODOI_DESDOBRAMENTO_NOVO_KV_VITAL" at bounding box center [676, 133] width 671 height 23
click at [738, 121] on input "2109261_GODOI_DESDOBRAMENTO_NOVO_KV_VITAL" at bounding box center [676, 133] width 671 height 23
click at [673, 121] on input "2109261_GODOI_DESDOBRAMENTO_NOVO_KV_VITAL" at bounding box center [676, 133] width 671 height 23
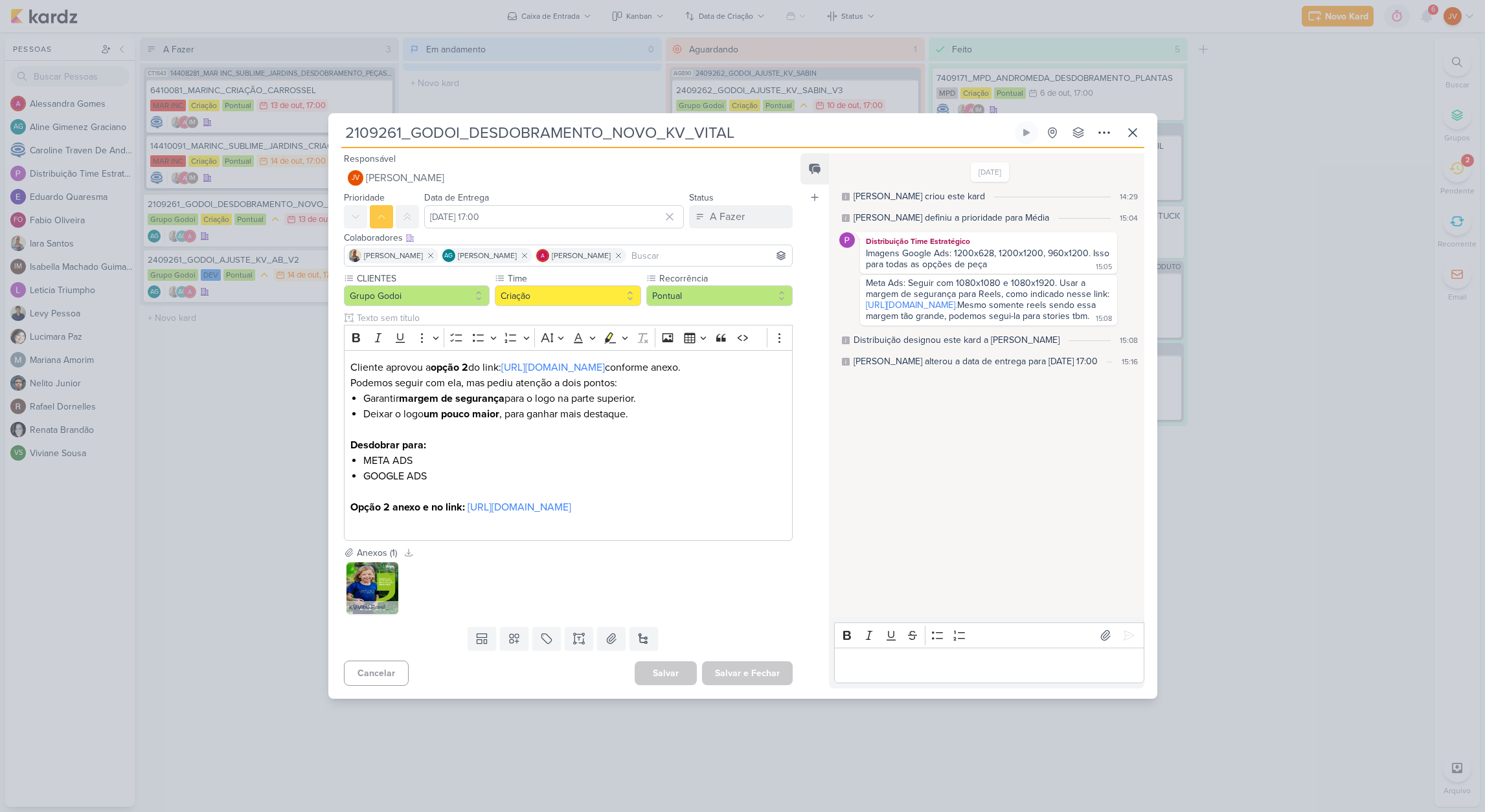
click at [663, 121] on input "2109261_GODOI_DESDOBRAMENTO_NOVO_KV_VITAL" at bounding box center [676, 133] width 671 height 23
click at [695, 121] on input "2109261_GODOI_DESDOBRAMENTO_NOVO_KV_VITAL" at bounding box center [676, 133] width 671 height 23
click at [709, 121] on input "2109261_GODOI_DESDOBRAMENTO_NOVO_KV_VITAL" at bounding box center [676, 133] width 671 height 23
click at [1245, 275] on div "2109261_GODOI_DESDOBRAMENTO_NOVO_KV_VITAL Criado por [PERSON_NAME]" at bounding box center [742, 406] width 1485 height 812
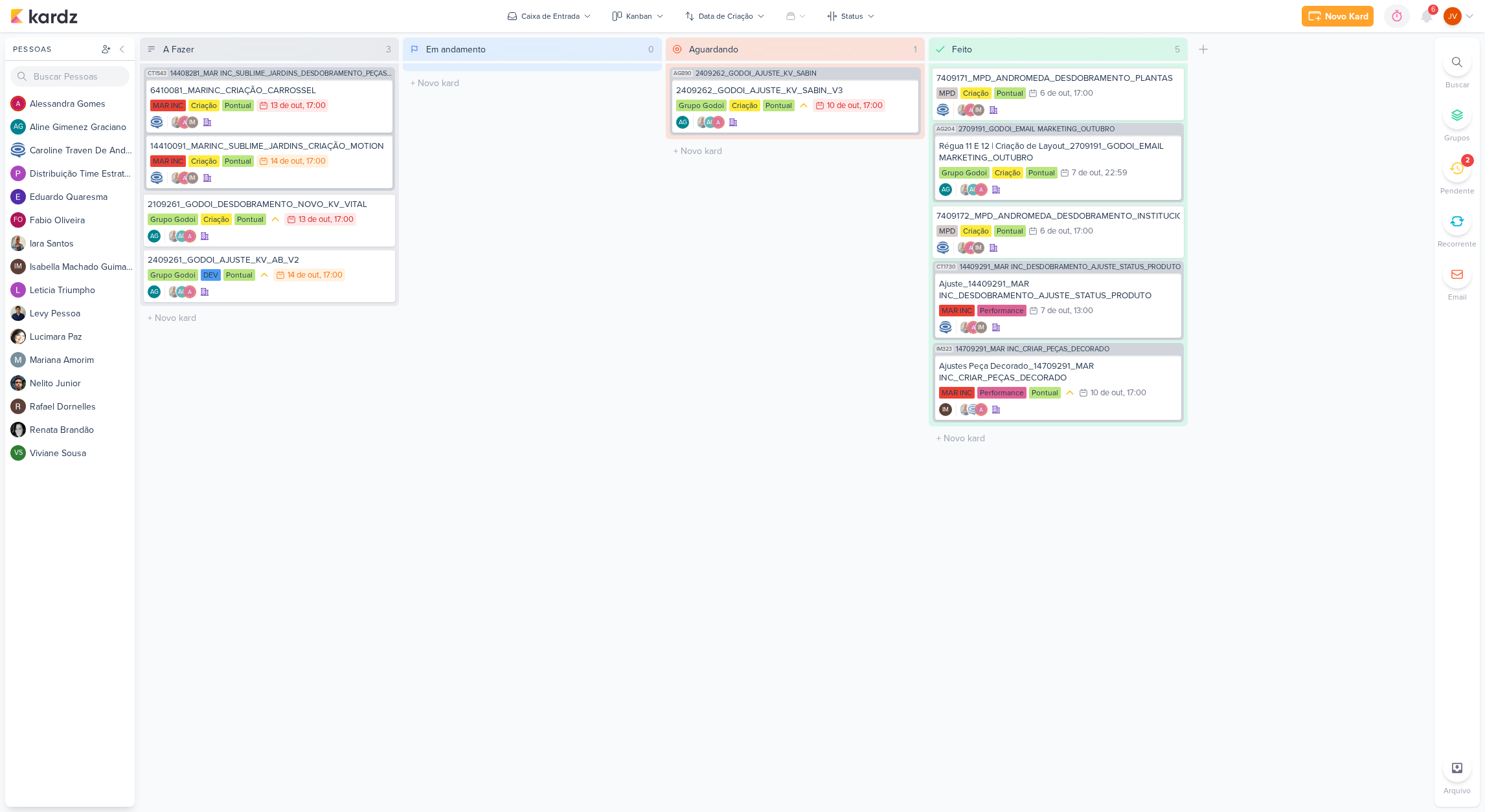
click at [606, 674] on div "Em andamento 0 Mover Para Esquerda Mover Para Direita [GEOGRAPHIC_DATA] O títul…" at bounding box center [532, 422] width 259 height 769
click at [321, 206] on div "2109261_GODOI_DESDOBRAMENTO_NOVO_KV_VITAL" at bounding box center [269, 204] width 244 height 12
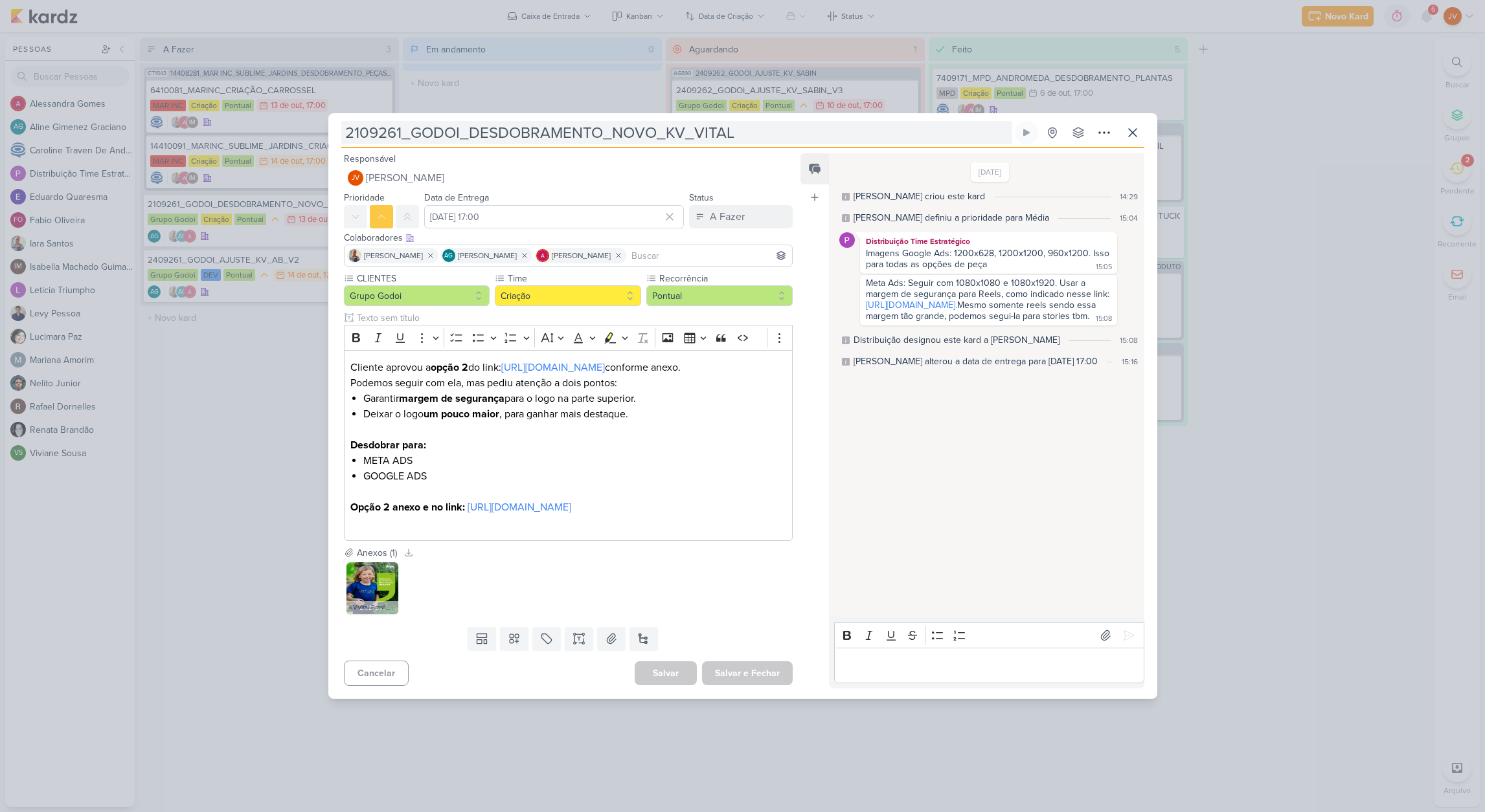
click at [625, 121] on input "2109261_GODOI_DESDOBRAMENTO_NOVO_KV_VITAL" at bounding box center [676, 133] width 671 height 23
click at [626, 121] on input "2109261_GODOI_DESDOBRAMENTO_NOVO_KV_VITAL" at bounding box center [676, 133] width 671 height 23
click at [624, 121] on input "2109261_GODOI_DESDOBRAMENTO_NOVO_KV_VITAL" at bounding box center [676, 133] width 671 height 23
click at [852, 673] on p "Editor editing area: main" at bounding box center [988, 665] width 296 height 16
click at [867, 673] on p "Feito![URL][DOMAIN_NAME]" at bounding box center [988, 665] width 296 height 16
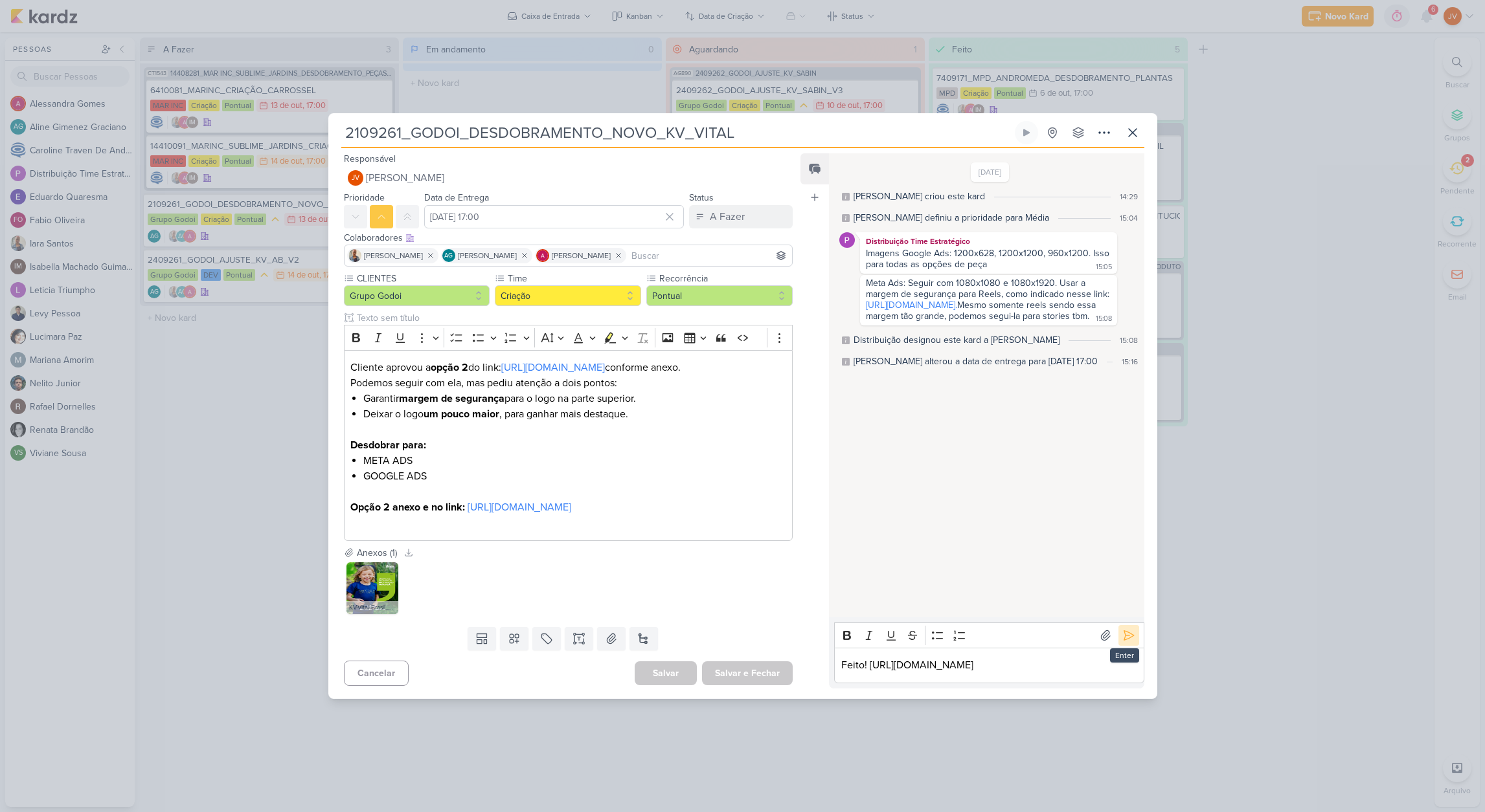
click at [1131, 627] on button at bounding box center [1128, 635] width 21 height 21
click at [735, 209] on div "A Fazer" at bounding box center [727, 217] width 35 height 16
click at [715, 282] on div "Aguardando" at bounding box center [725, 289] width 49 height 13
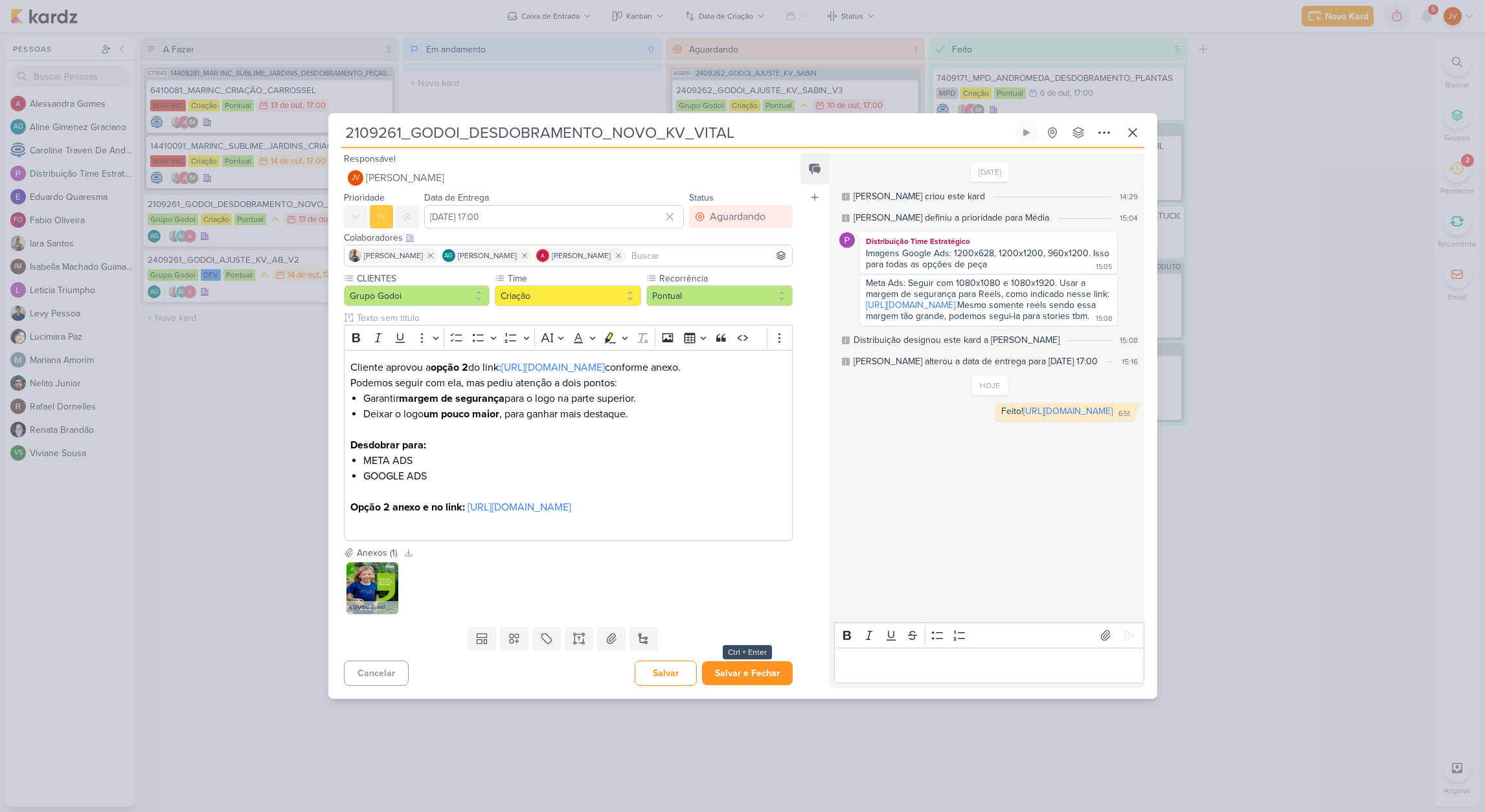
click at [745, 686] on button "Salvar e Fechar" at bounding box center [747, 673] width 90 height 24
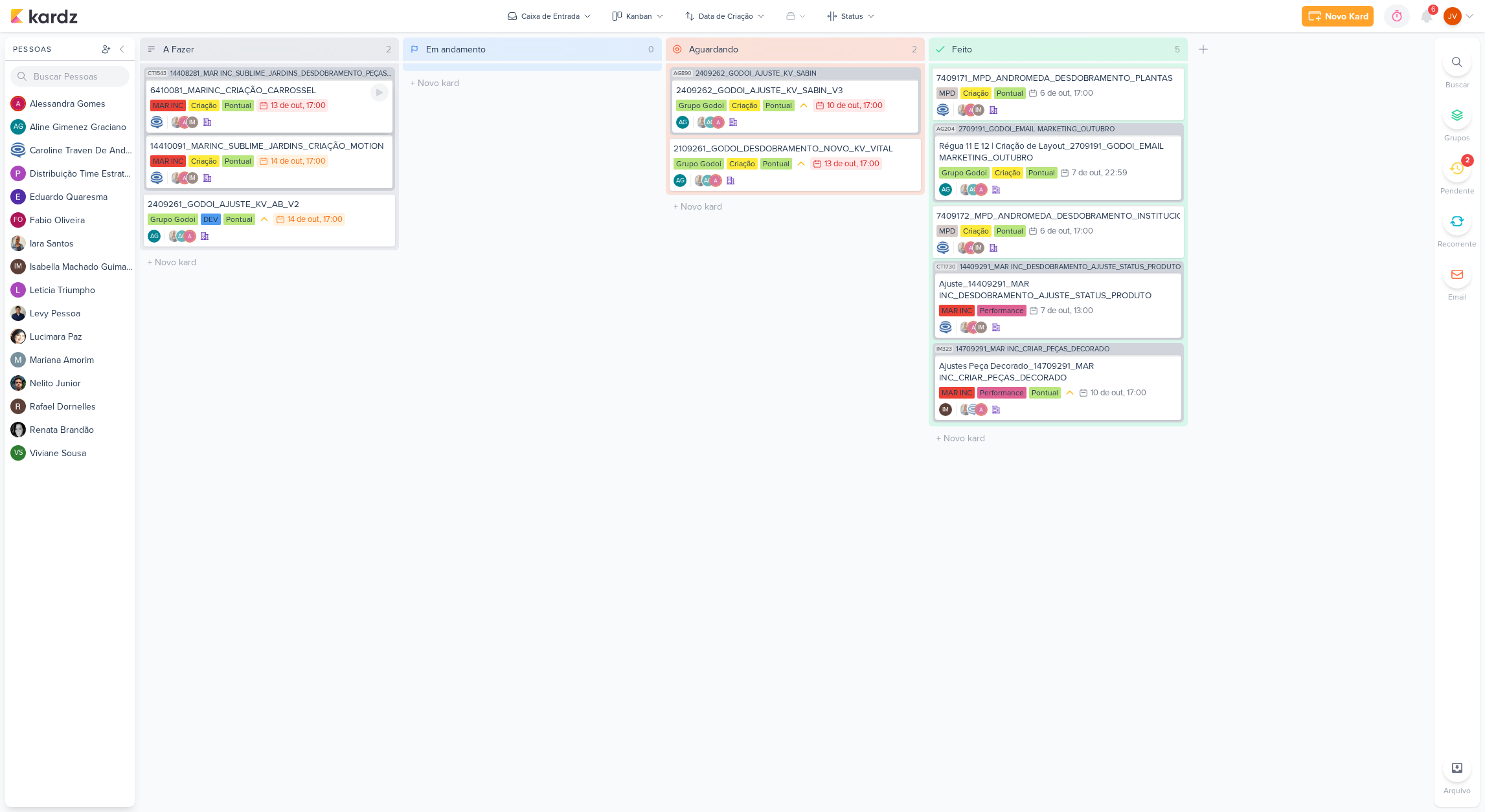
click at [315, 95] on div "6410081_MARINC_CRIAÇÃO_CARROSSEL" at bounding box center [269, 90] width 238 height 12
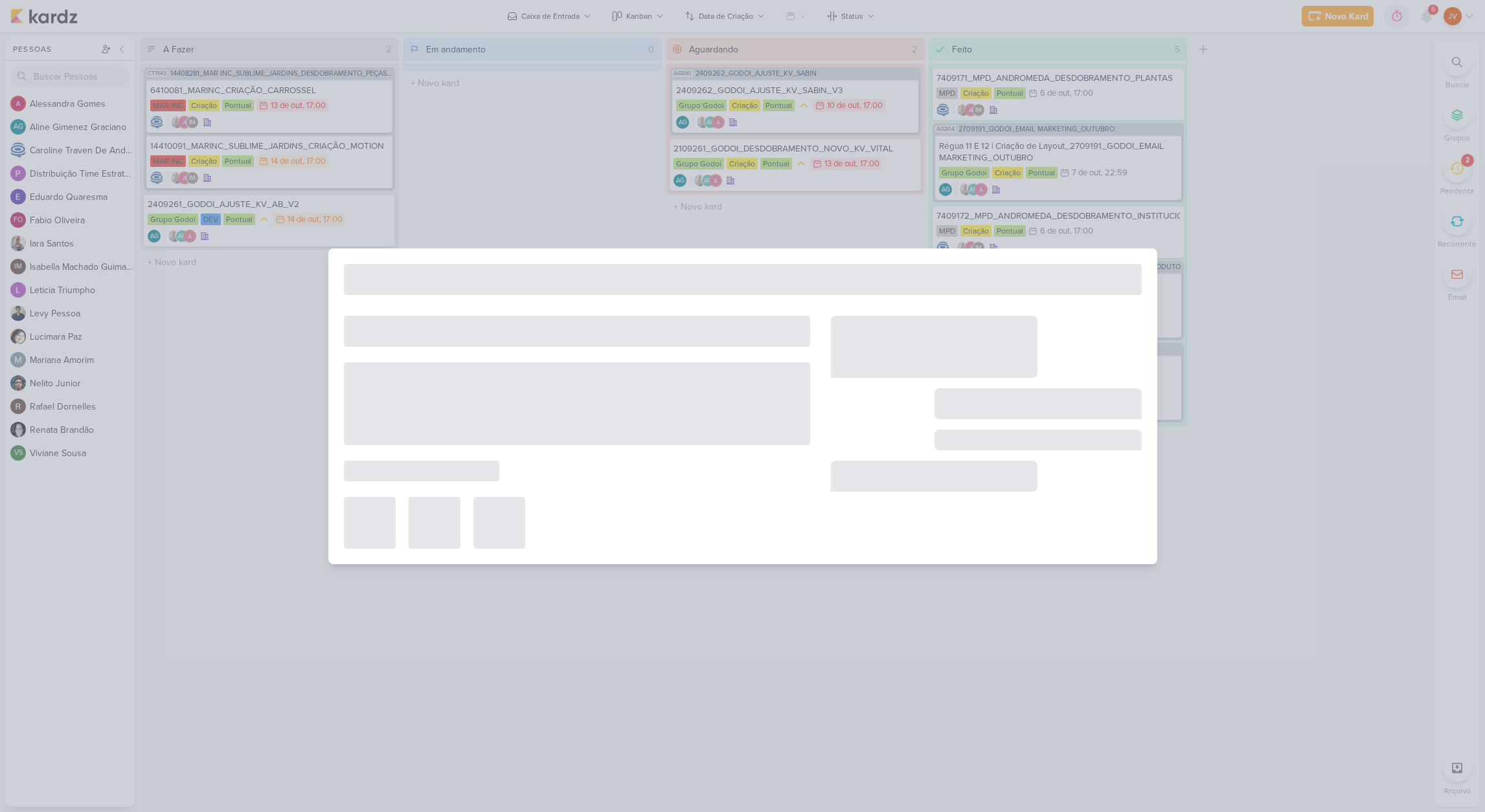
type input "6410081_MARINC_CRIAÇÃO_CARROSSEL"
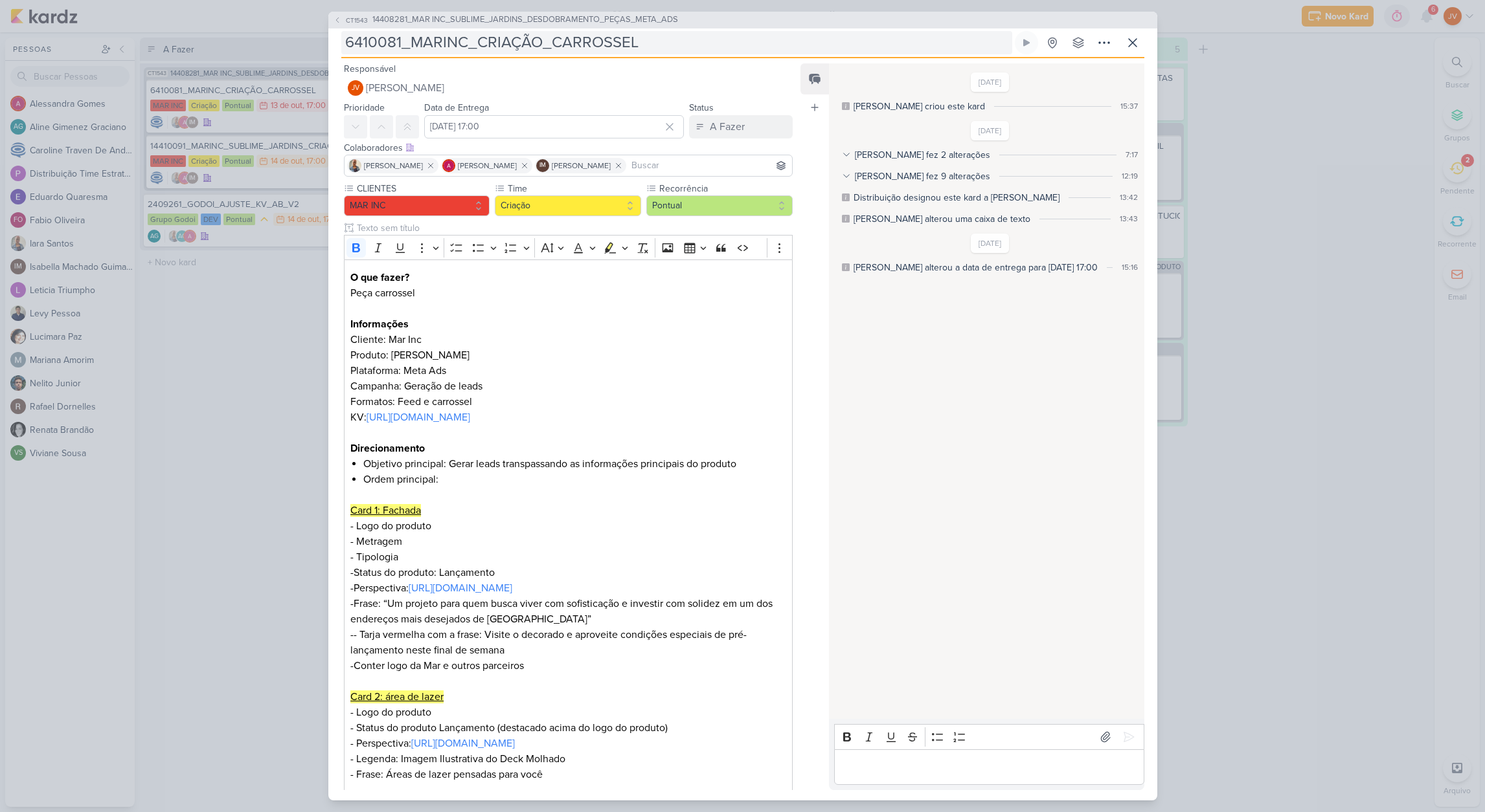
click at [633, 43] on input "6410081_MARINC_CRIAÇÃO_CARROSSEL" at bounding box center [676, 43] width 671 height 23
click at [629, 44] on input "6410081_MARINC_CRIAÇÃO_CARROSSEL" at bounding box center [676, 43] width 671 height 23
click at [1207, 527] on div "CT1543 14408281_MAR INC_SUBLIME_JARDINS_DESDOBRAMENTO_PEÇAS_META_ADS 6410081_MA…" at bounding box center [742, 406] width 1485 height 812
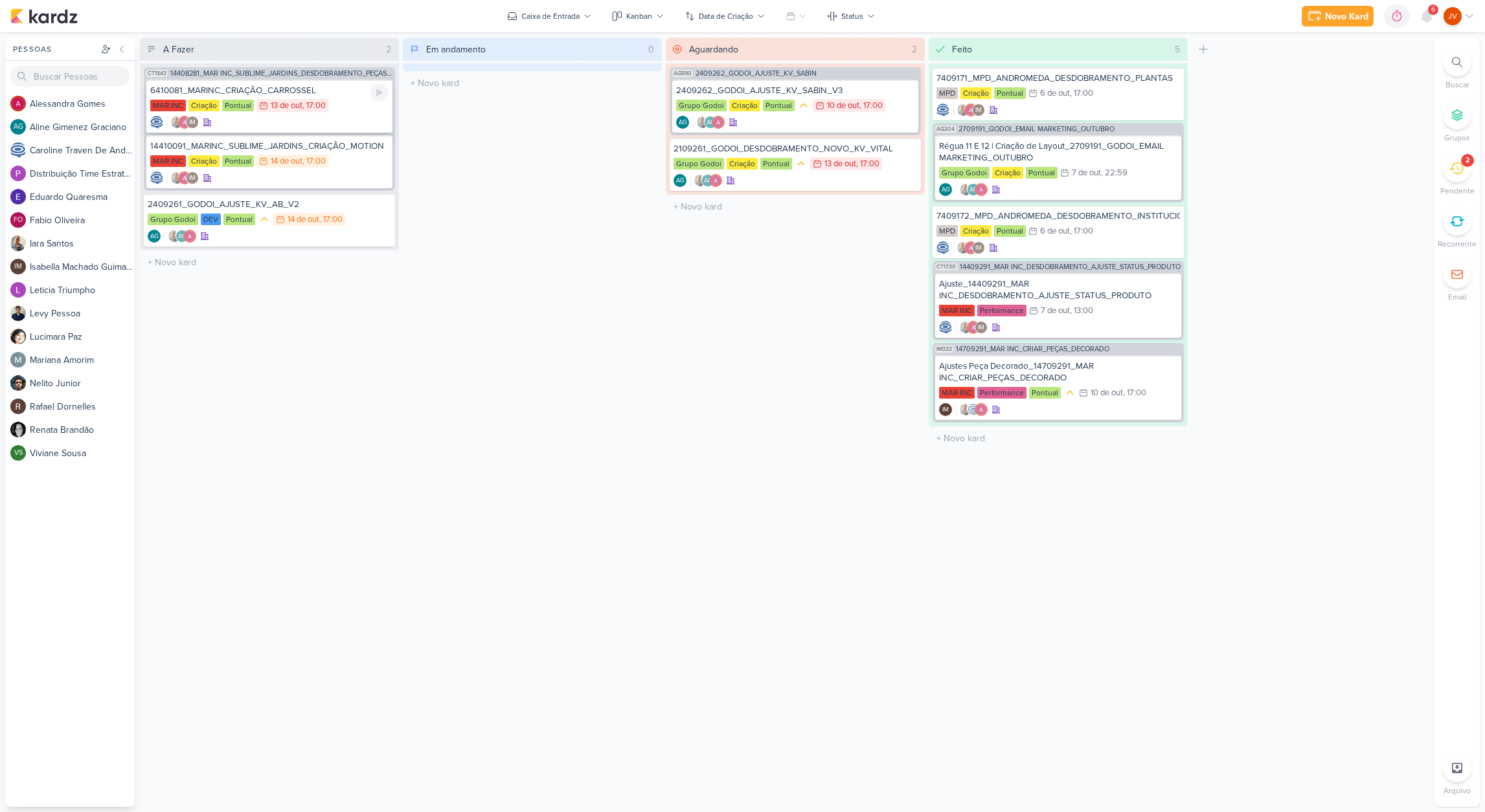
click at [325, 96] on div "6410081_MARINC_CRIAÇÃO_CARROSSEL MAR INC Criação Pontual 13/10 [DATE] 17:00 IM" at bounding box center [270, 105] width 246 height 53
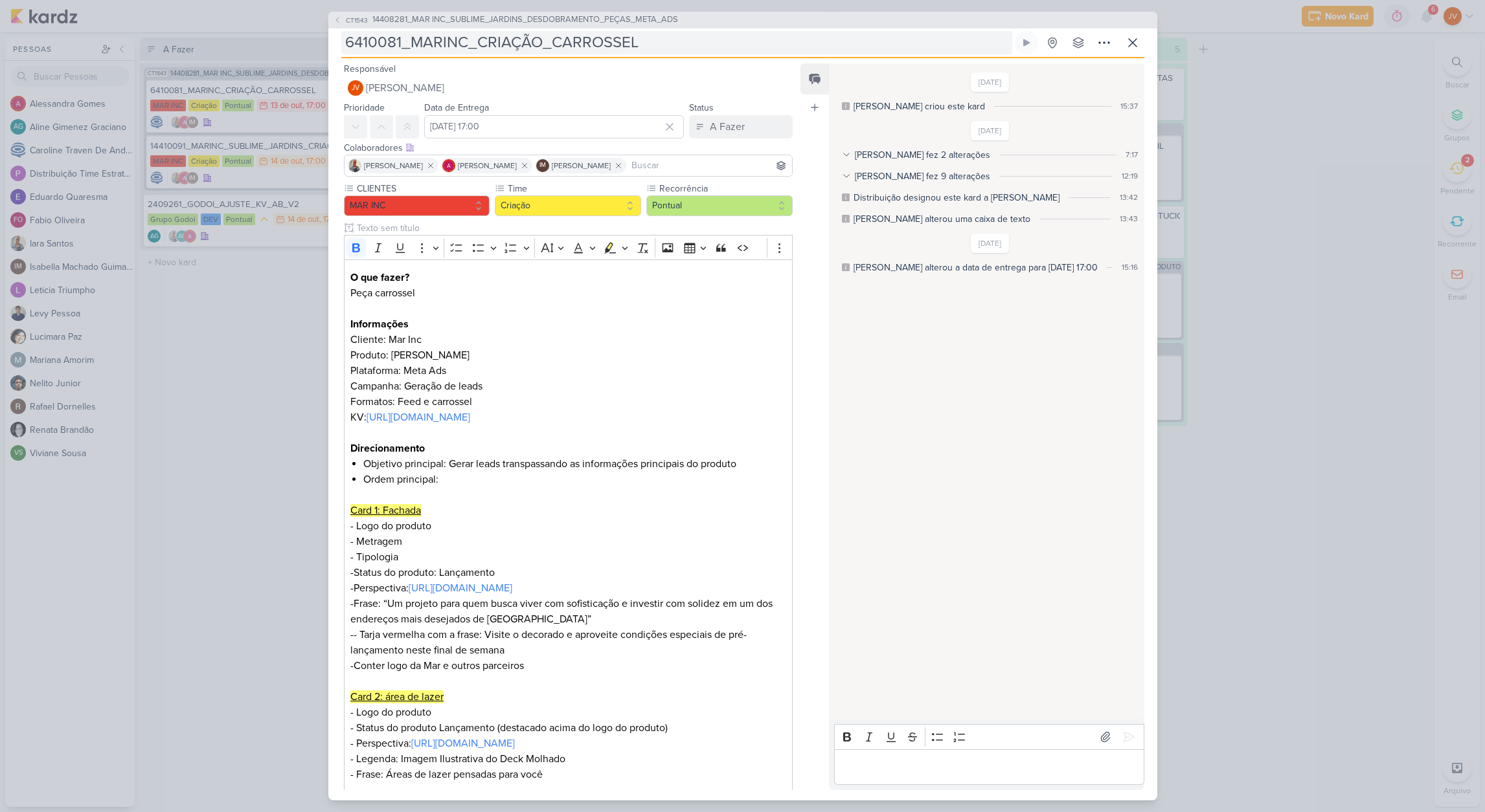
click at [668, 40] on input "6410081_MARINC_CRIAÇÃO_CARROSSEL" at bounding box center [676, 43] width 671 height 23
drag, startPoint x: 668, startPoint y: 40, endPoint x: 659, endPoint y: 49, distance: 12.7
click at [668, 40] on input "6410081_MARINC_CRIAÇÃO_CARROSSEL" at bounding box center [676, 43] width 671 height 23
click at [660, 47] on input "6410081_MARINC_CRIAÇÃO_CARROSSEL" at bounding box center [676, 43] width 671 height 23
click at [662, 42] on input "6410081_MARINC_CRIAÇÃO_CARROSSEL" at bounding box center [676, 43] width 671 height 23
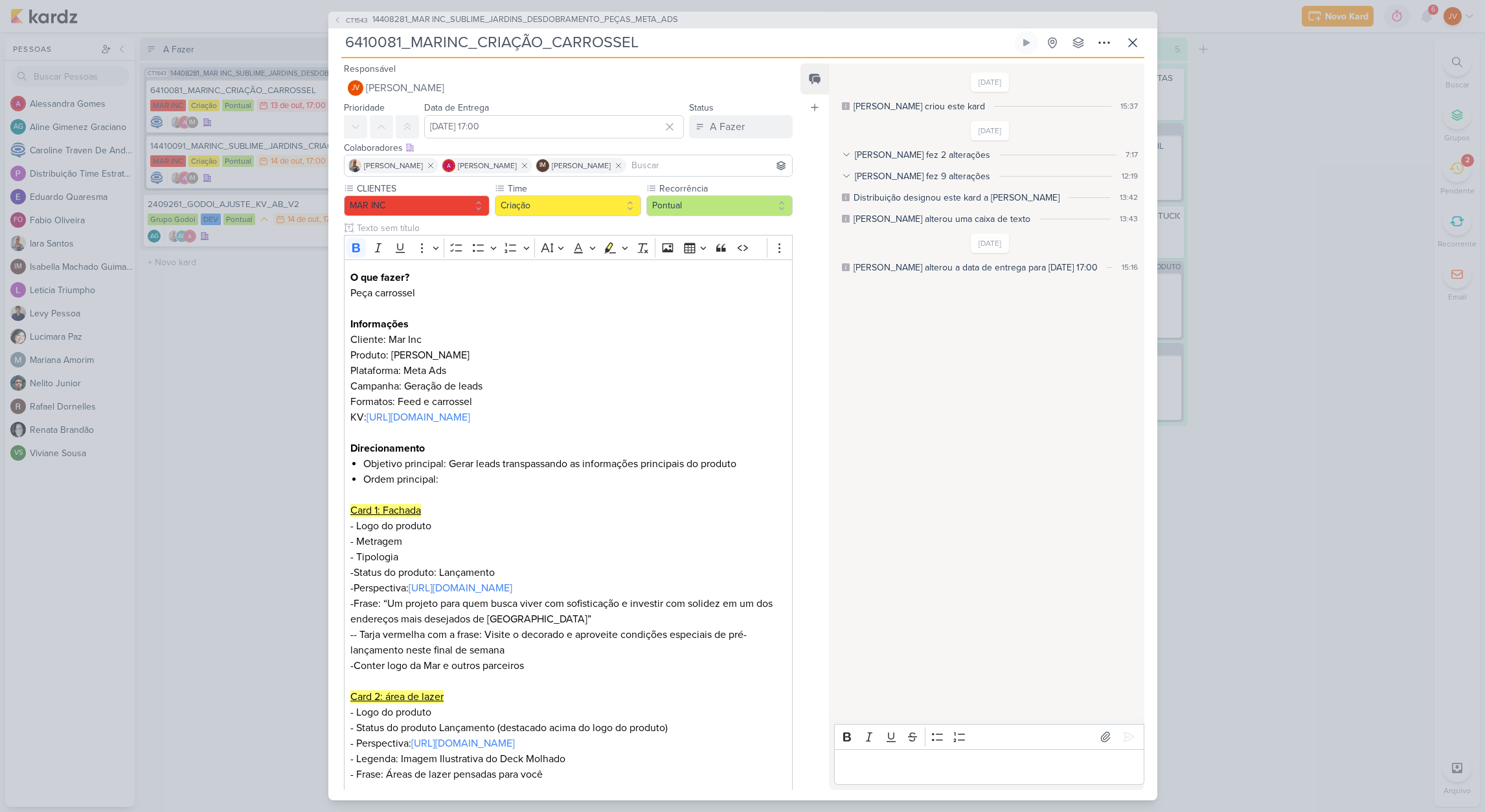
click at [652, 45] on input "6410081_MARINC_CRIAÇÃO_CARROSSEL" at bounding box center [676, 43] width 671 height 23
click at [623, 41] on input "6410081_MARINC_CRIAÇÃO_CARROSSEL" at bounding box center [676, 43] width 671 height 23
click at [646, 35] on input "6410081_MARINC_CRIAÇÃO_CARROSSEL" at bounding box center [676, 43] width 671 height 23
click at [891, 763] on p "Editor editing area: main" at bounding box center [988, 767] width 296 height 16
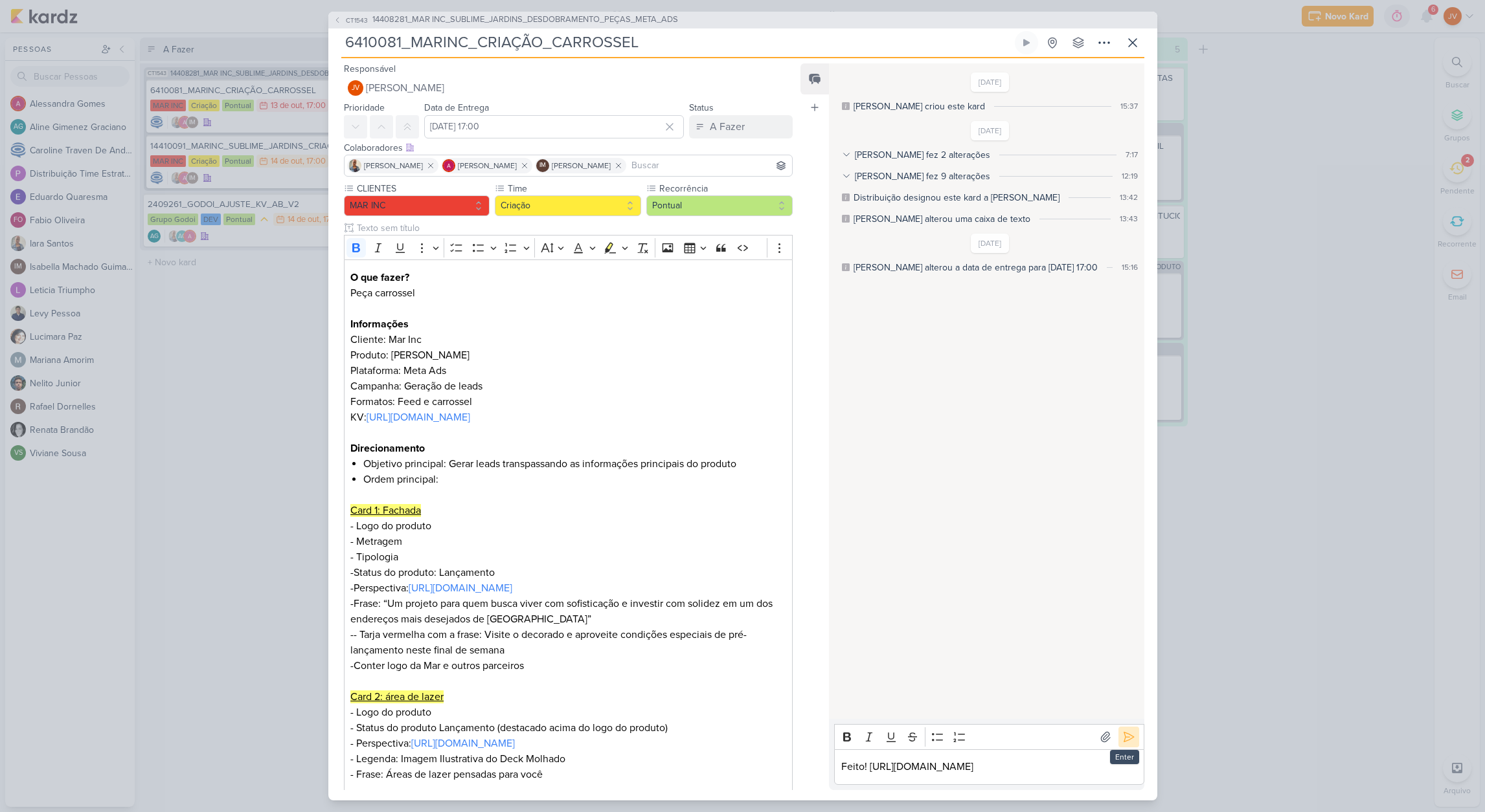
click at [1127, 732] on icon at bounding box center [1128, 737] width 10 height 10
click at [730, 124] on div "A Fazer" at bounding box center [727, 126] width 35 height 16
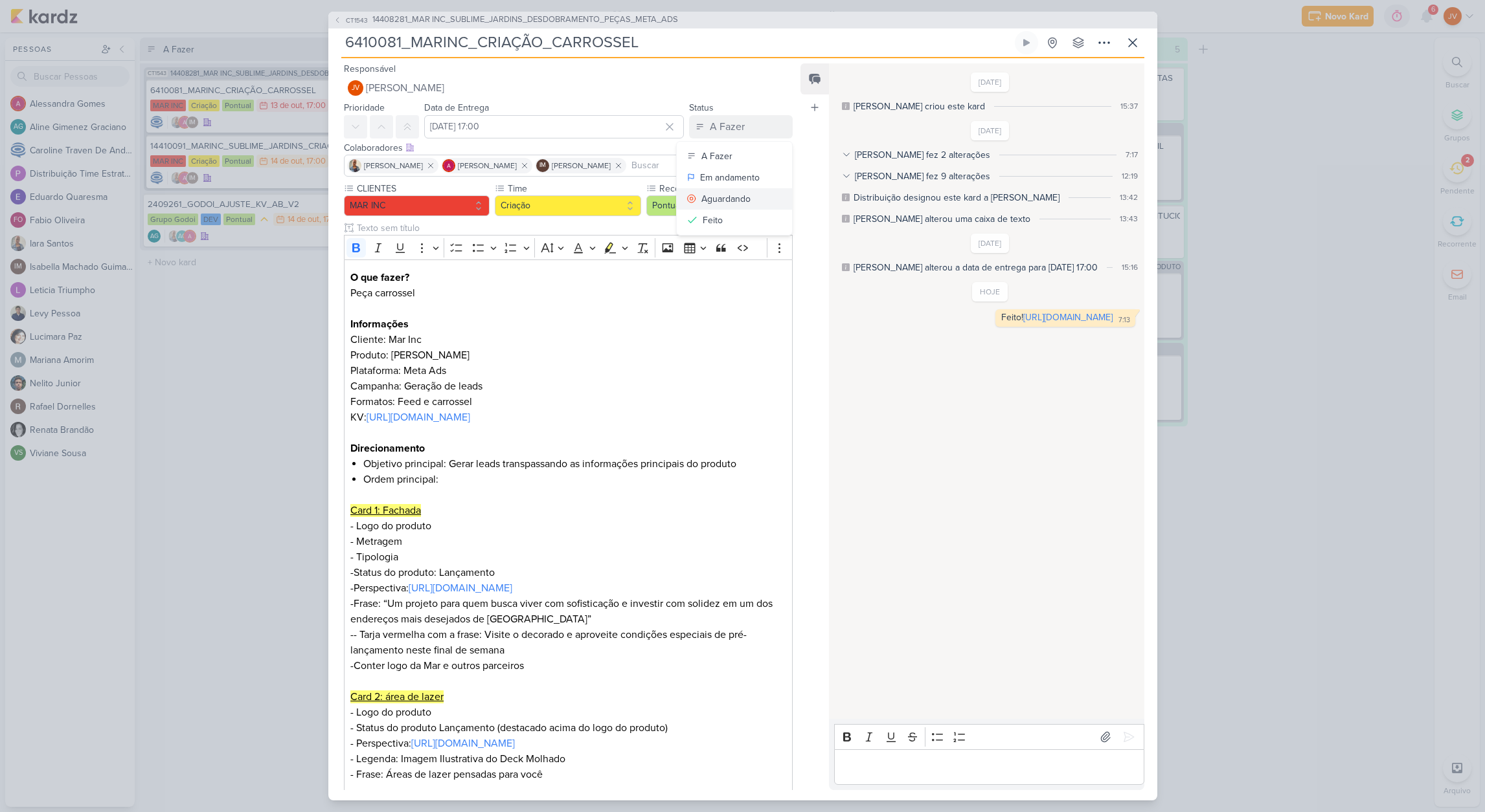
click at [712, 197] on div "Aguardando" at bounding box center [725, 199] width 49 height 13
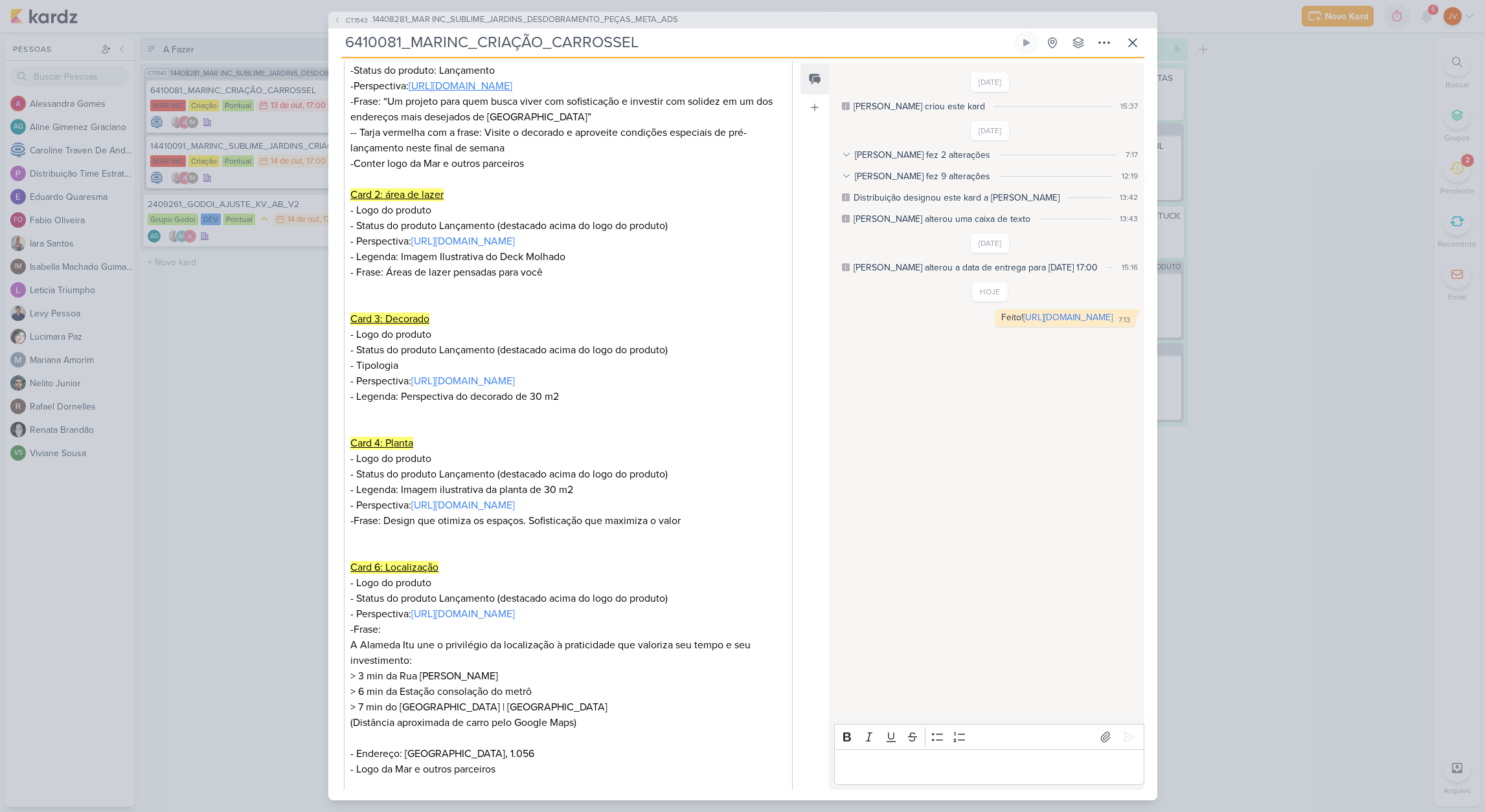
scroll to position [680, 0]
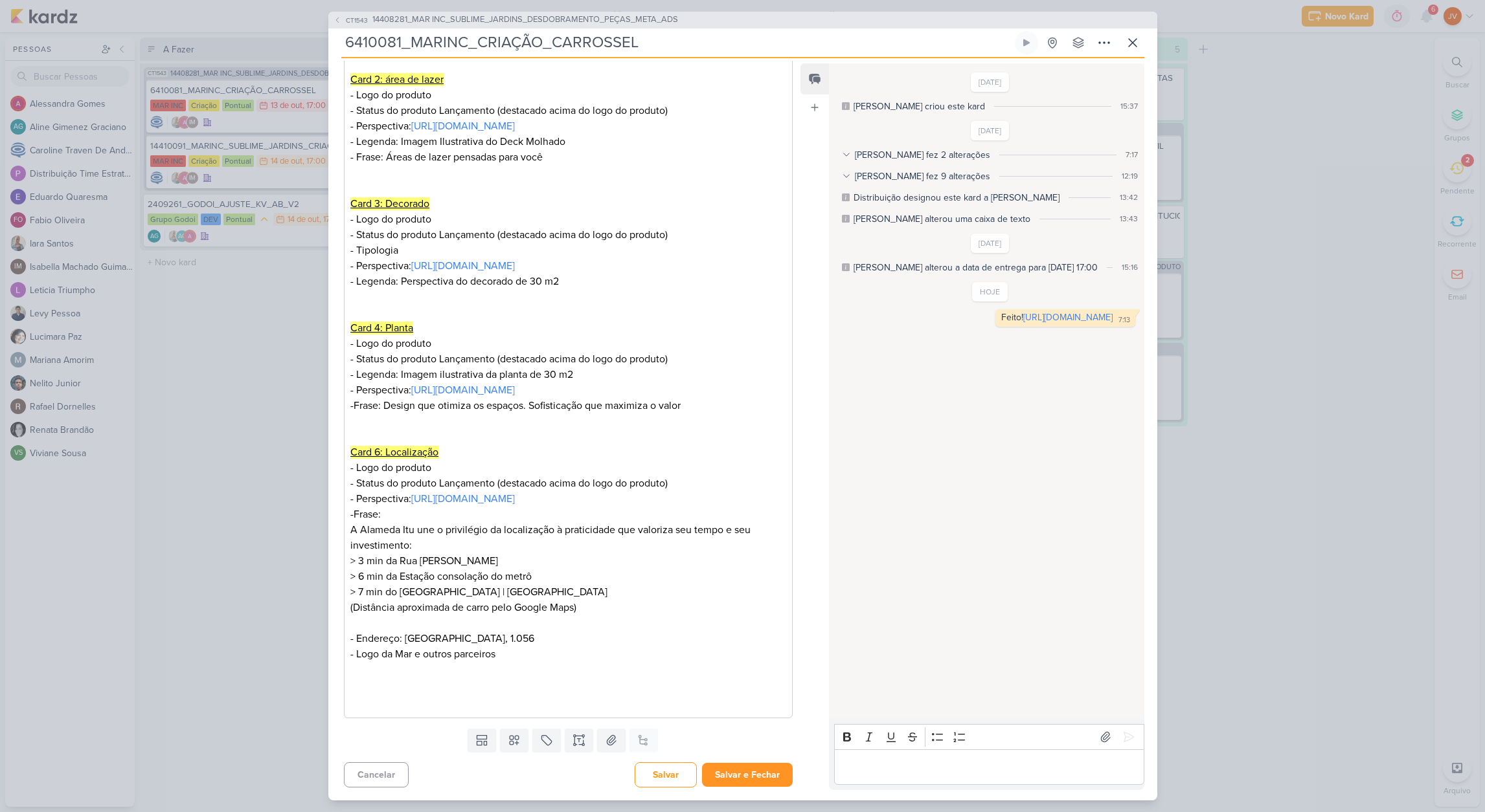
click at [750, 773] on button "Salvar e Fechar" at bounding box center [747, 774] width 90 height 24
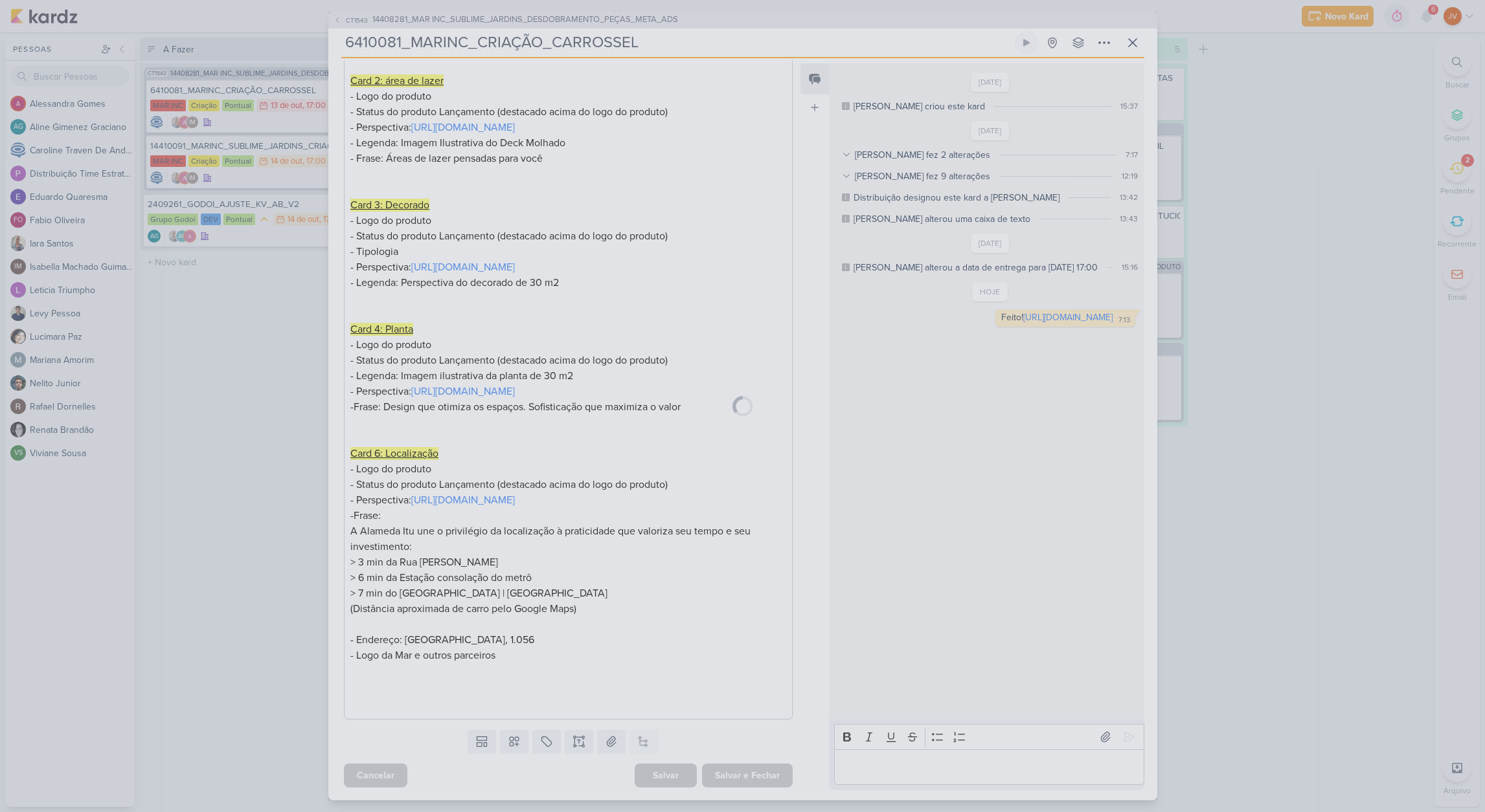
scroll to position [678, 0]
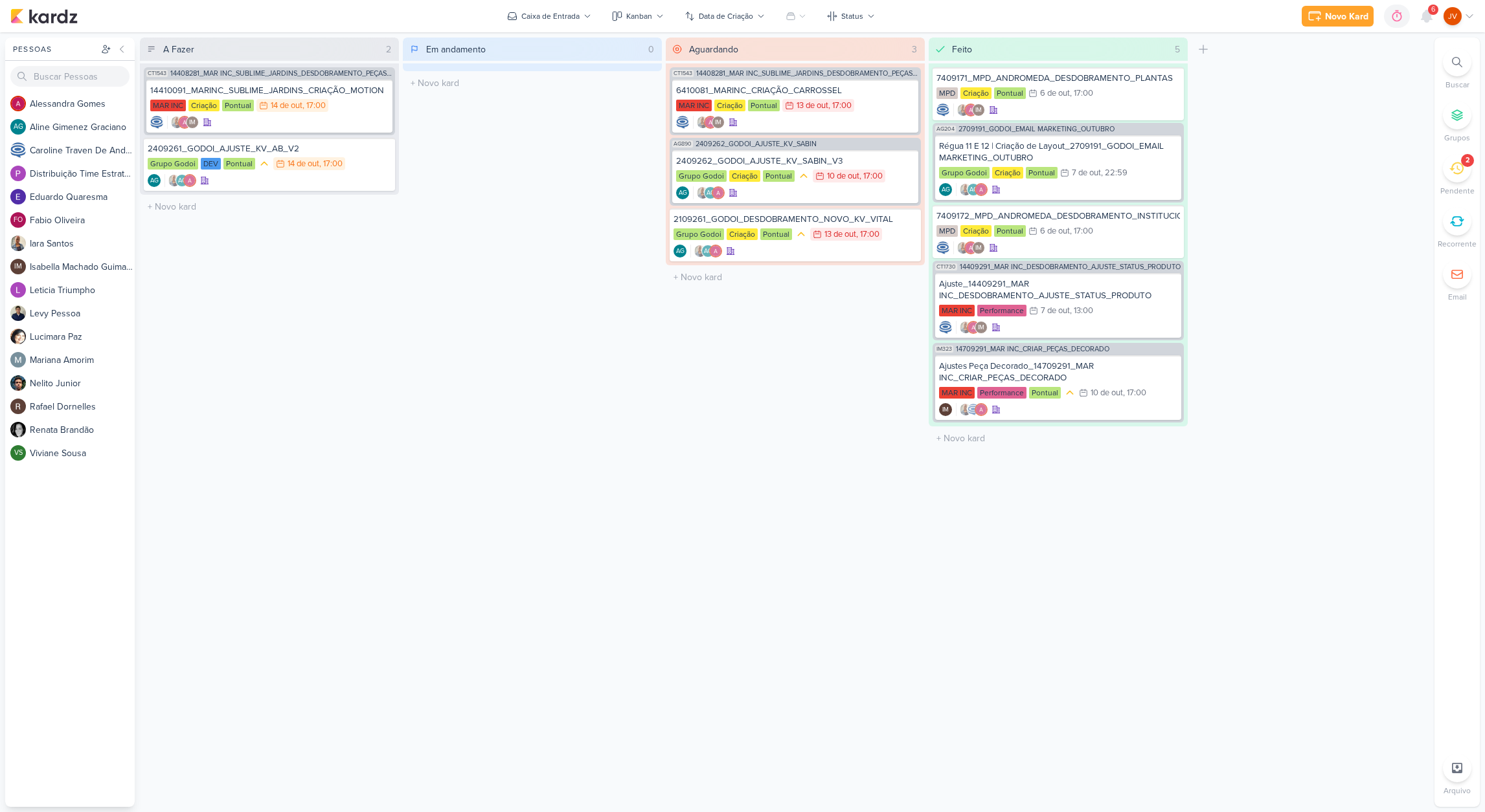
click at [1453, 172] on icon at bounding box center [1456, 167] width 14 height 14
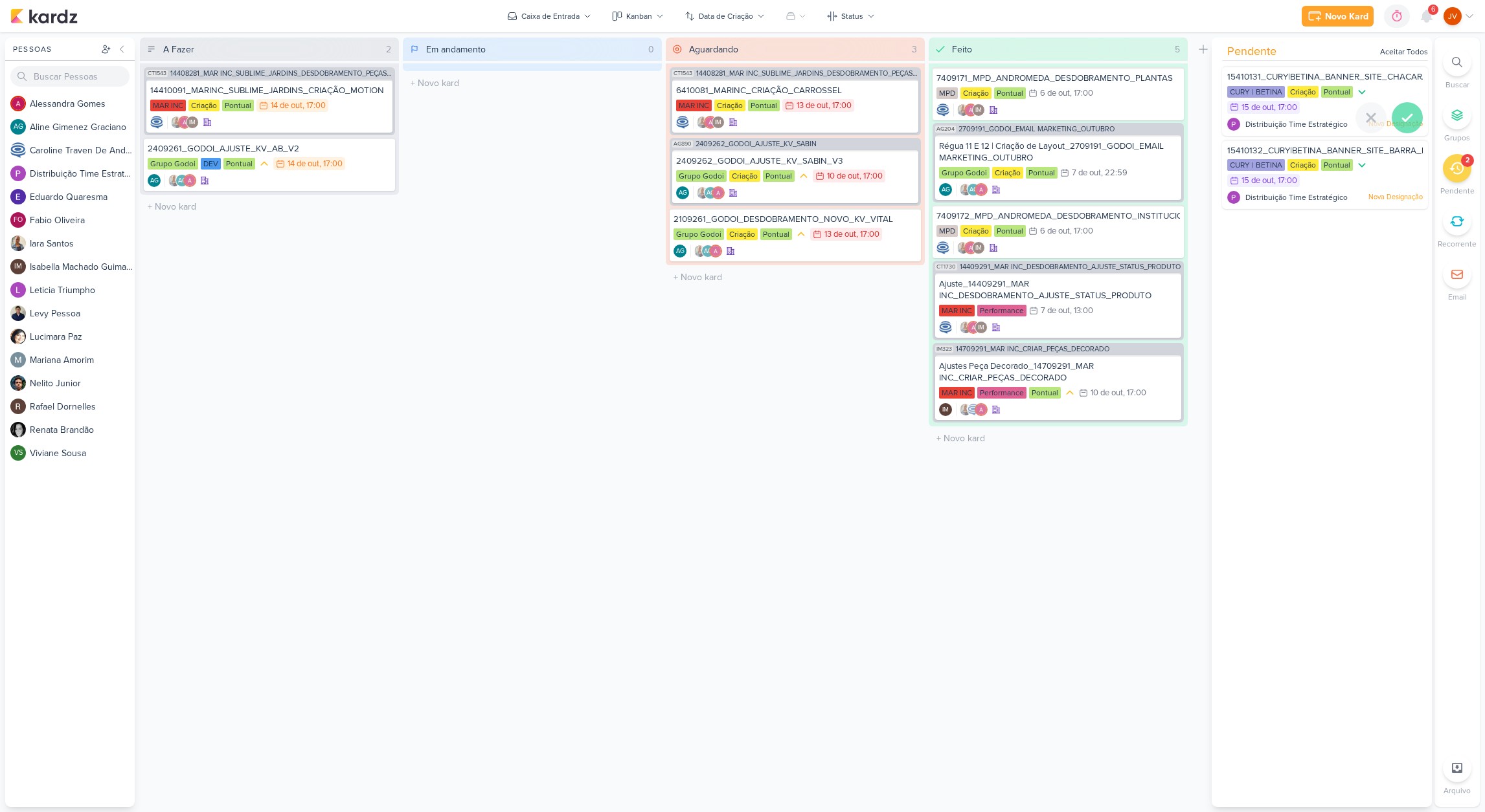
click at [1404, 117] on icon at bounding box center [1407, 117] width 16 height 16
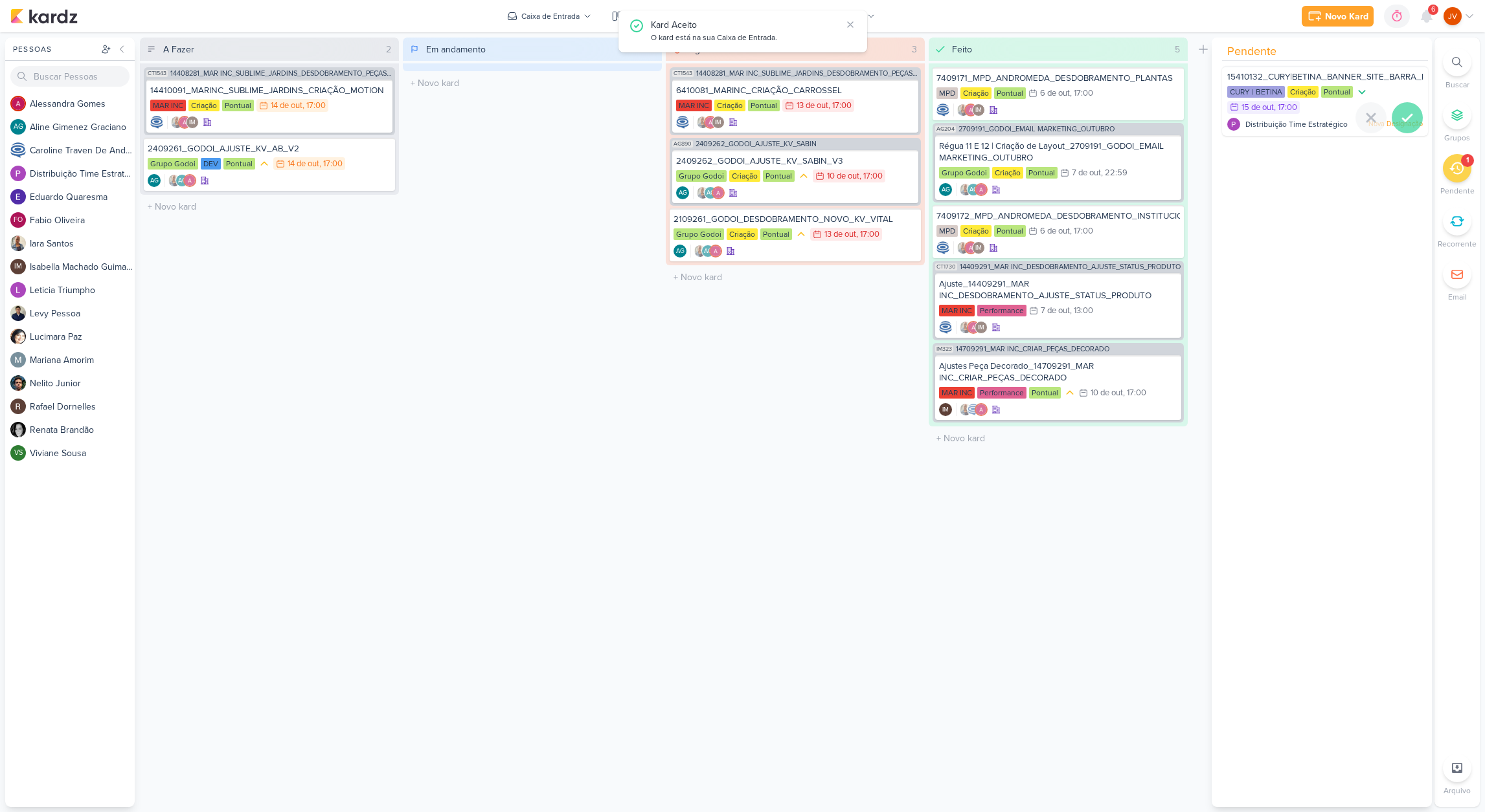
click at [1405, 118] on icon at bounding box center [1407, 117] width 16 height 16
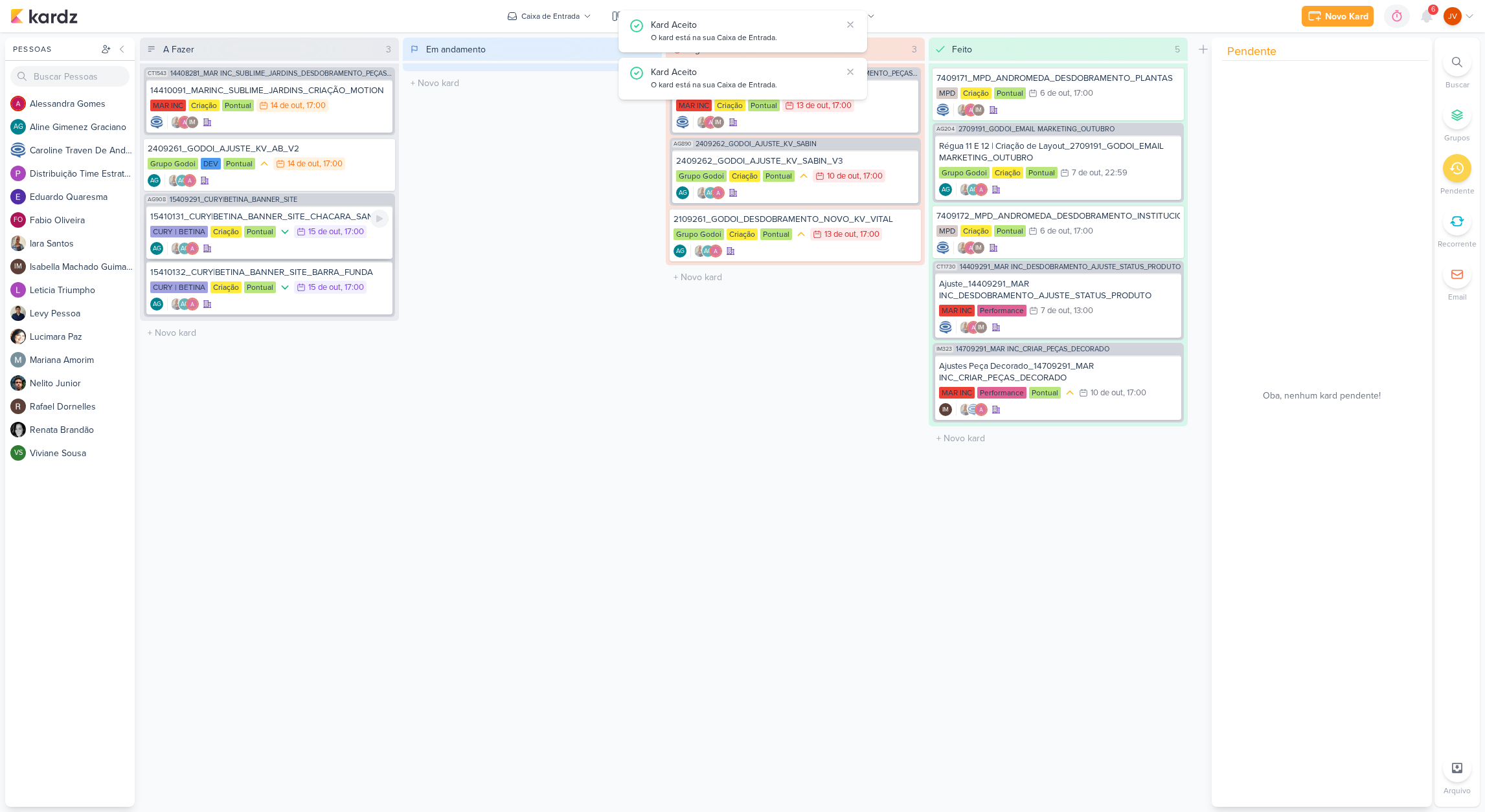
click at [228, 220] on div "15410131_CURY|BETINA_BANNER_SITE_CHACARA_SANTO_ANTONIO" at bounding box center [269, 217] width 238 height 12
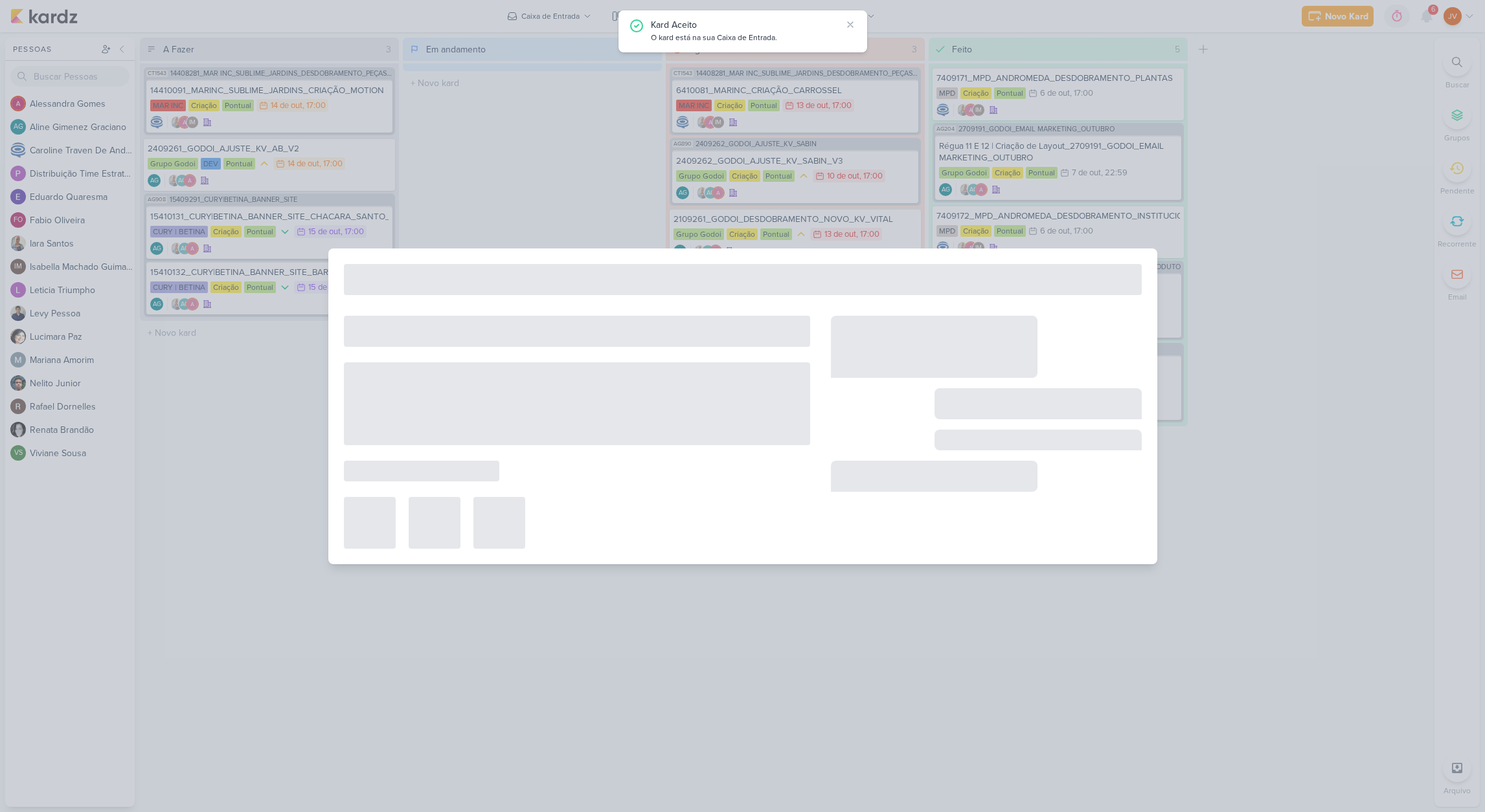
type input "15410131_CURY|BETINA_BANNER_SITE_CHACARA_SANTO_ANTONIO"
type input "[DATE] 17:00"
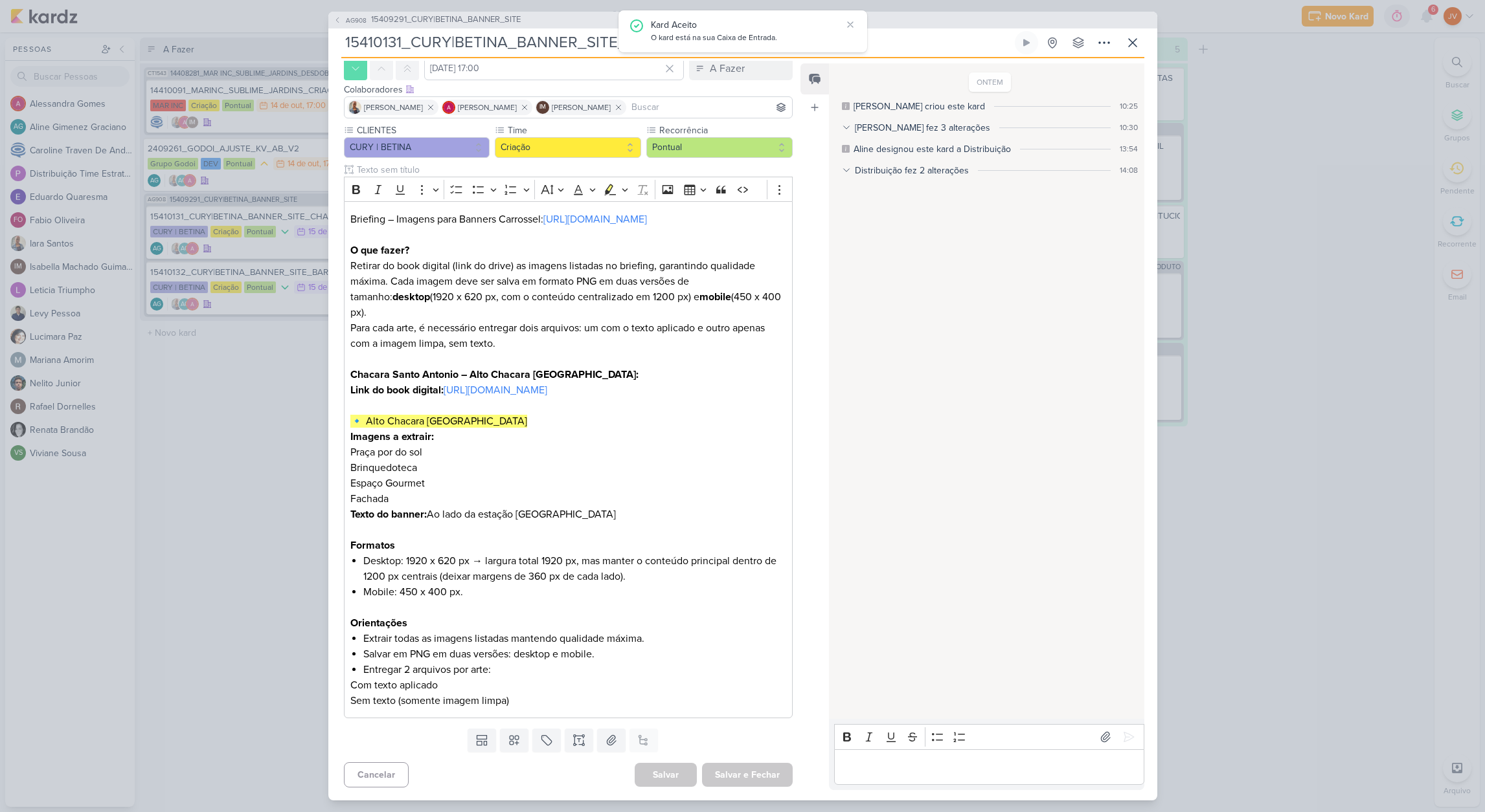
scroll to position [0, 0]
